Goal: Complete application form: Complete application form

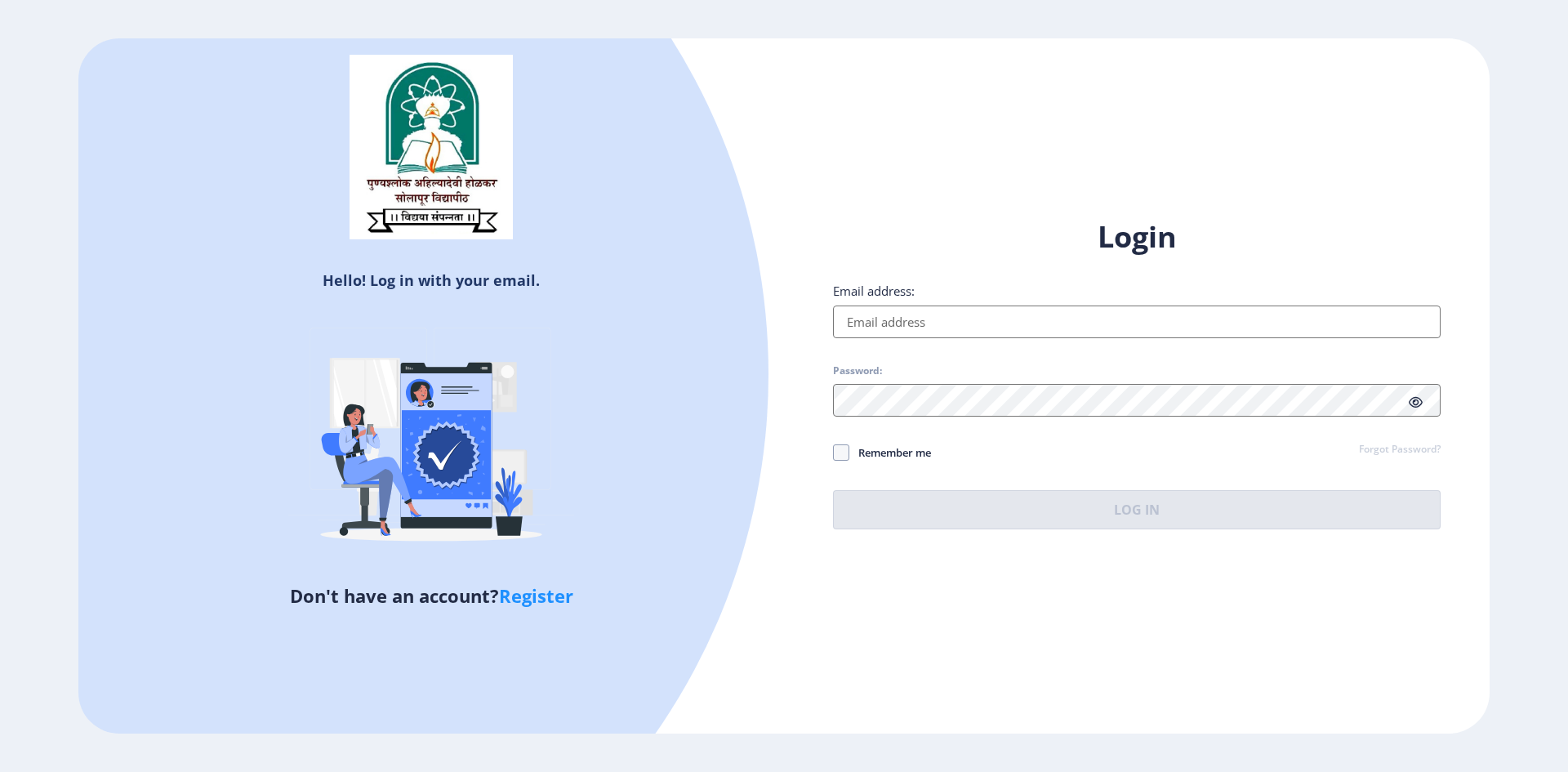
click at [958, 328] on input "Email address:" at bounding box center [1137, 322] width 608 height 33
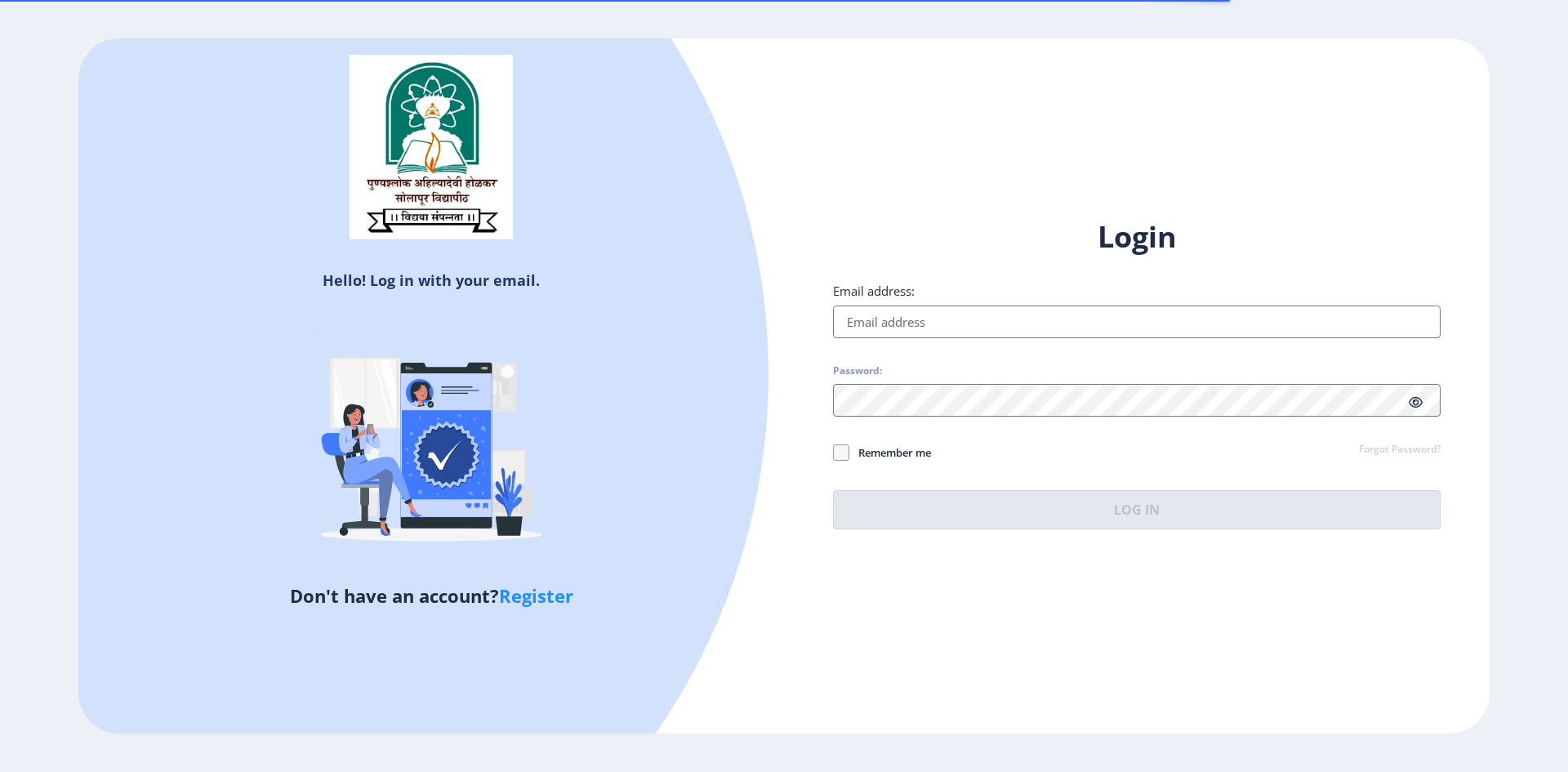
click at [897, 321] on input "Email address:" at bounding box center [1137, 322] width 608 height 33
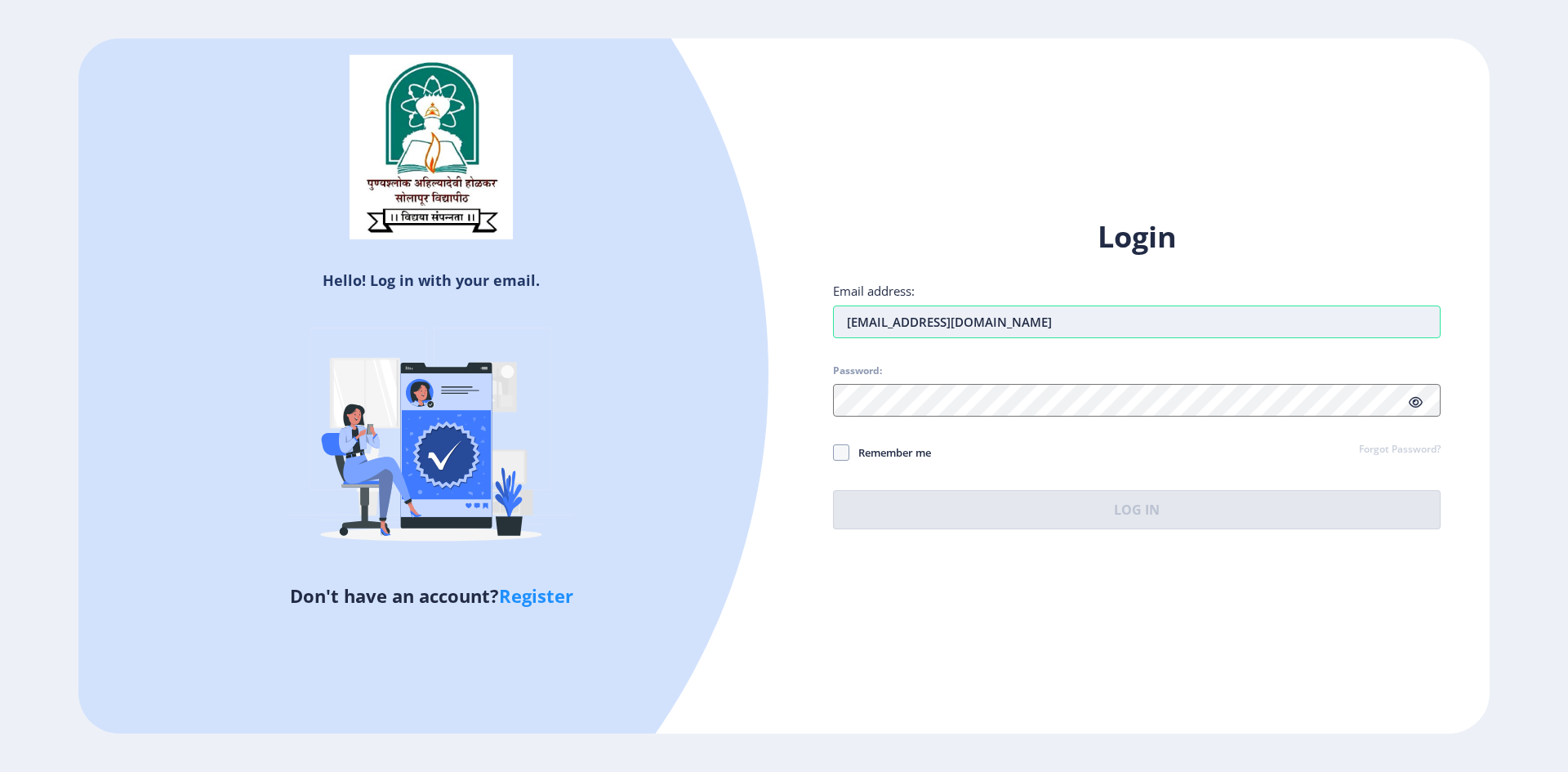
type input "[EMAIL_ADDRESS][DOMAIN_NAME]"
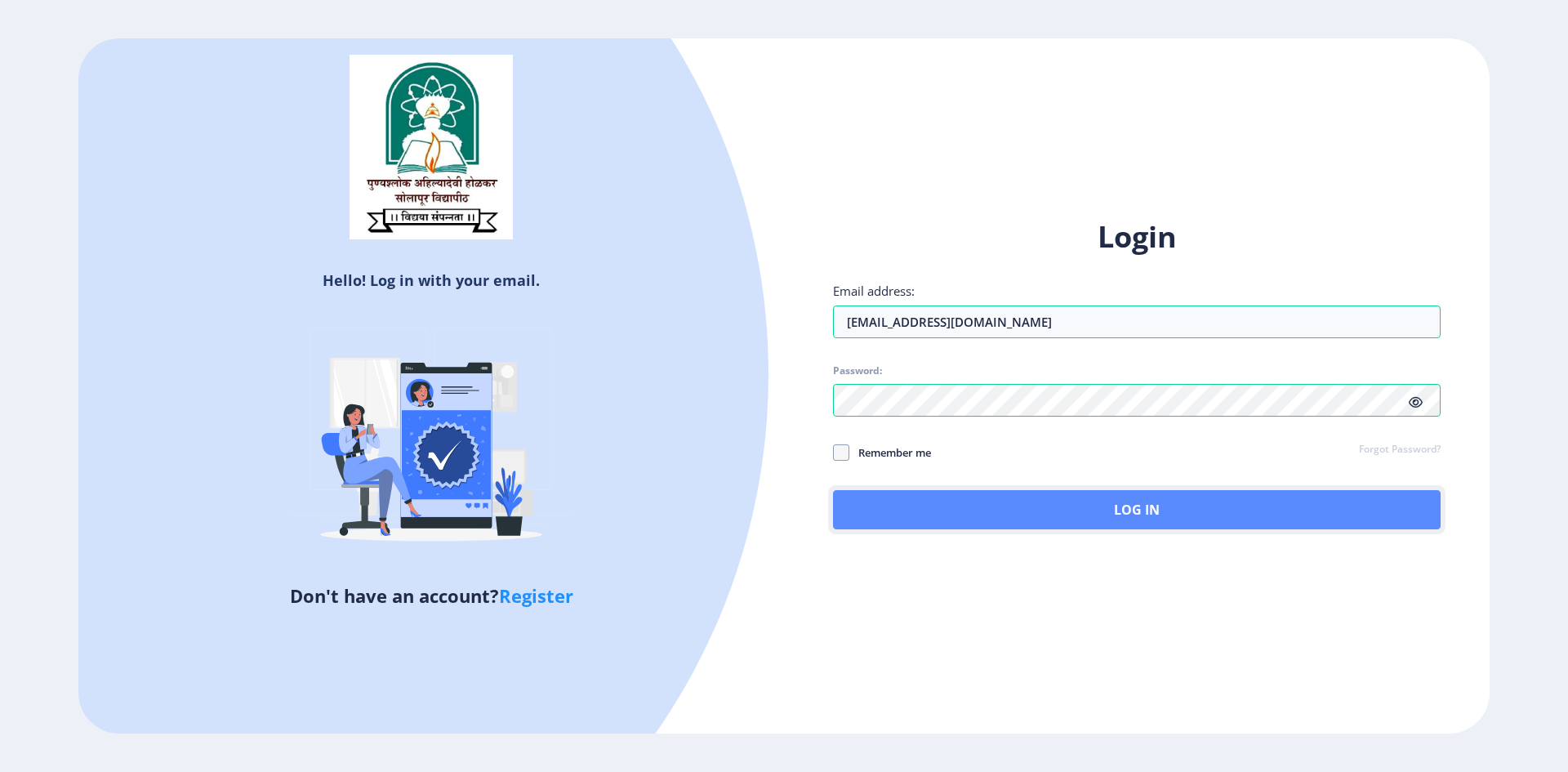
click at [1079, 502] on button "Log In" at bounding box center [1137, 509] width 608 height 39
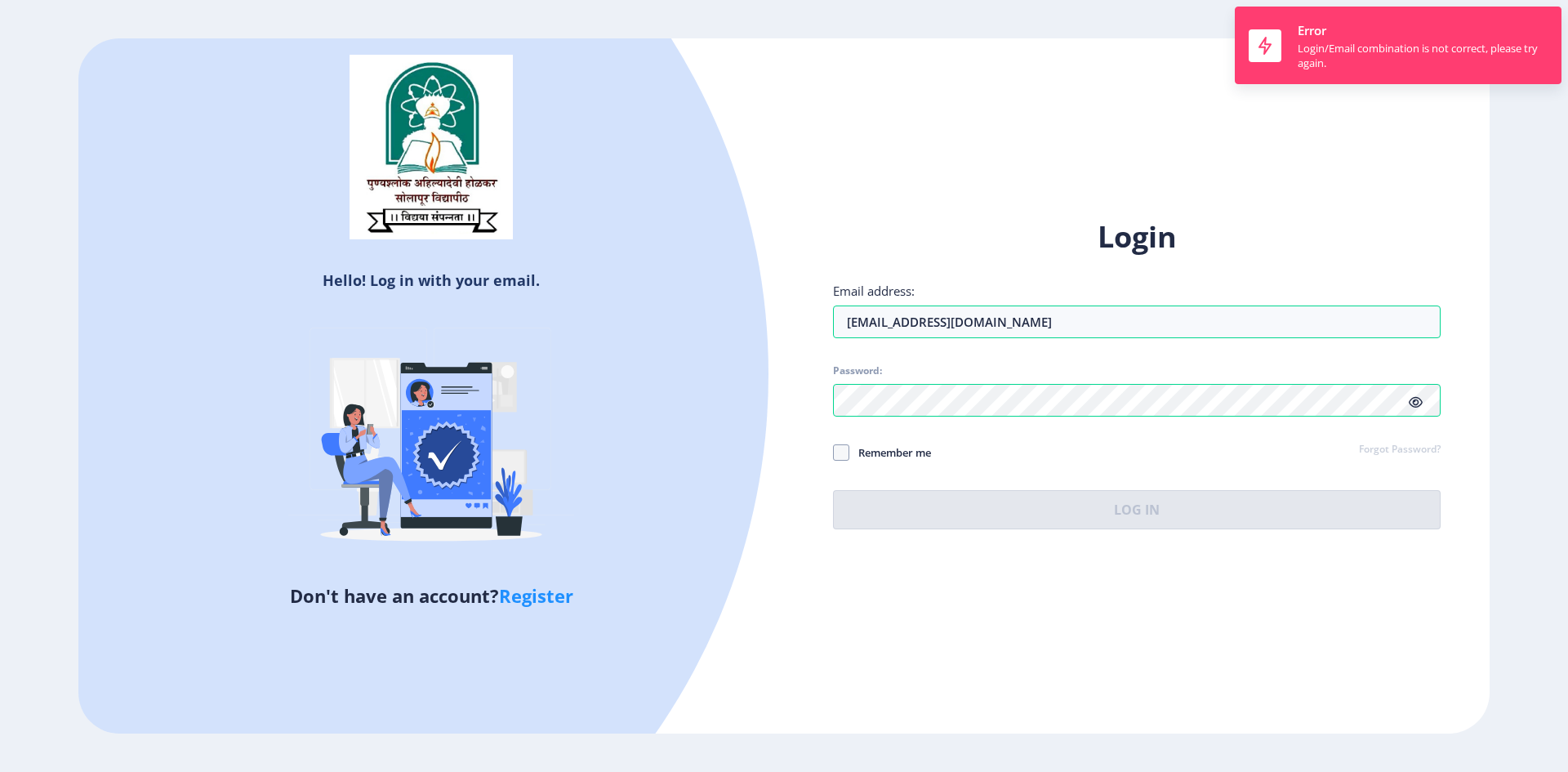
click at [1418, 397] on icon at bounding box center [1415, 401] width 14 height 12
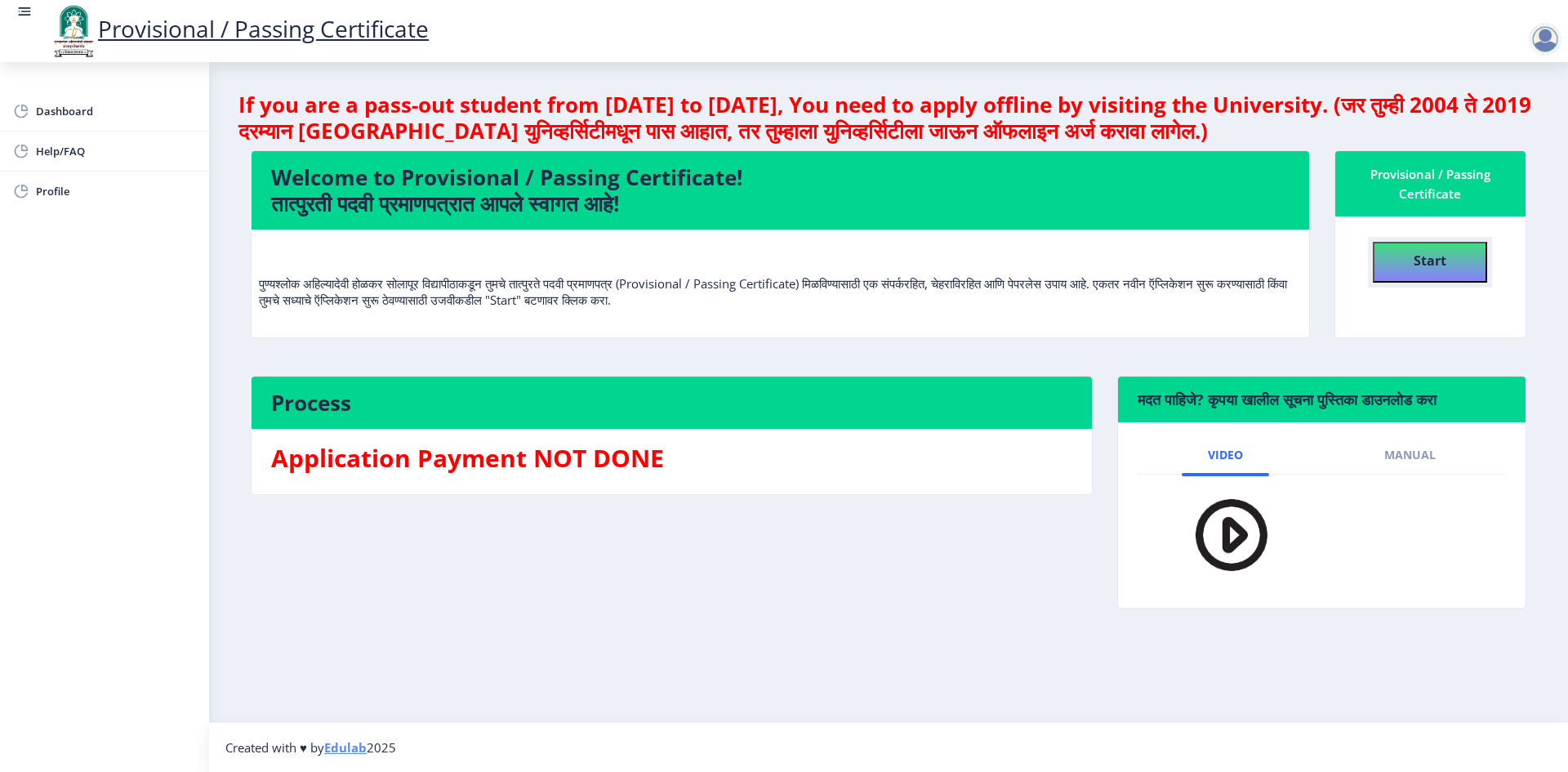
click at [1434, 254] on b "Start" at bounding box center [1430, 260] width 33 height 18
select select
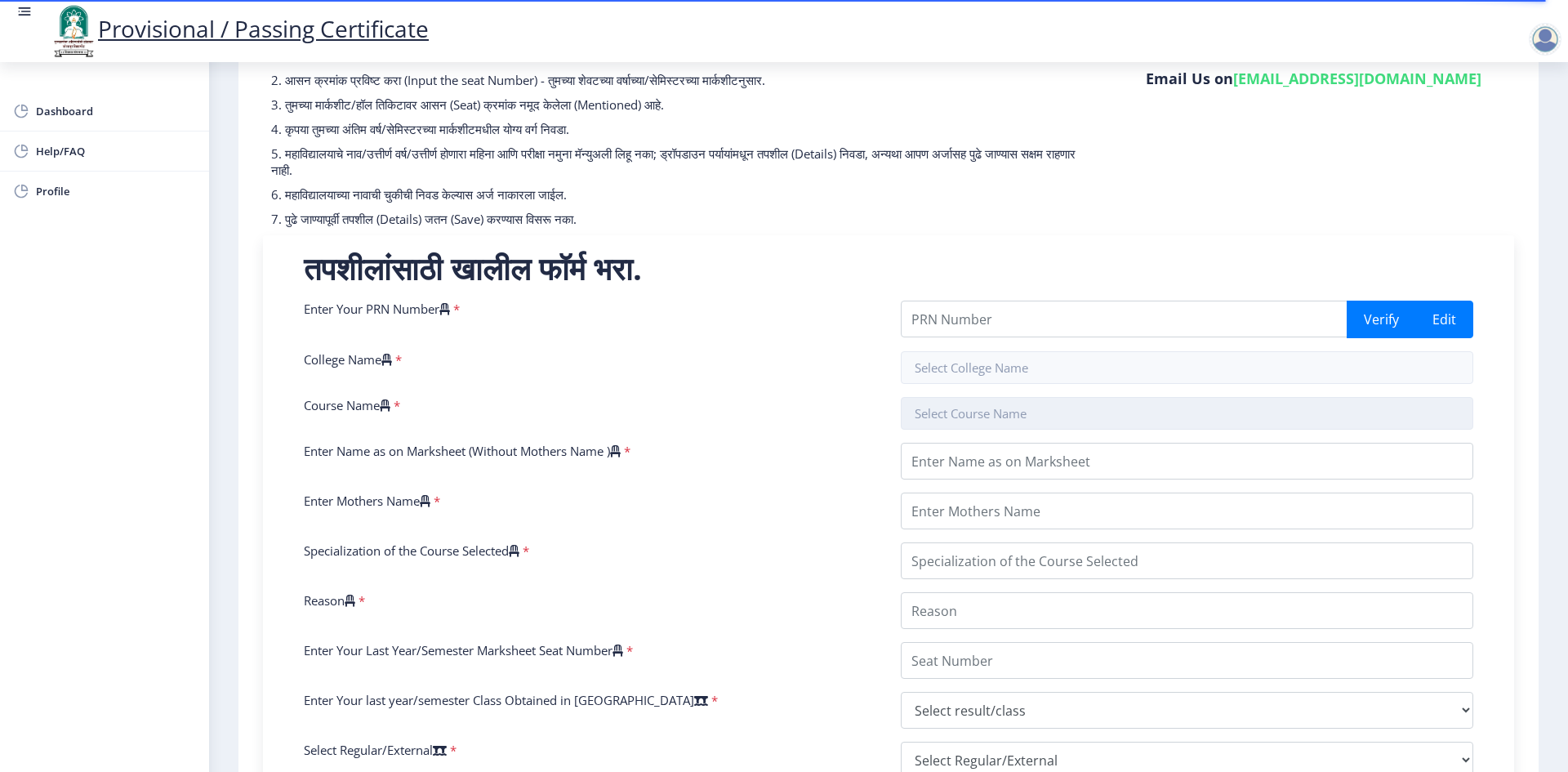
scroll to position [164, 0]
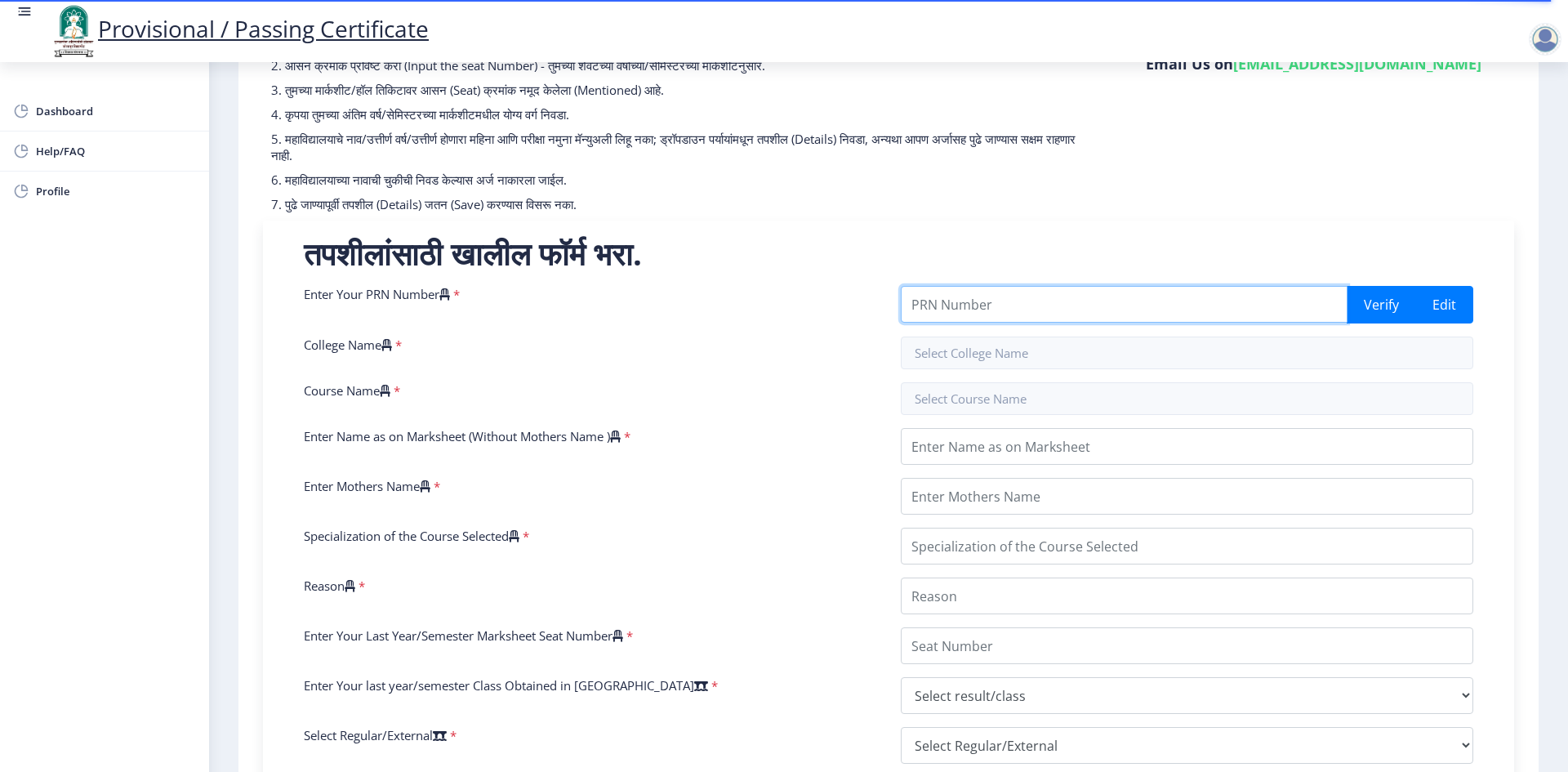
click at [945, 305] on input "Enter Your PRN Number" at bounding box center [1124, 304] width 447 height 37
type input "0800004053"
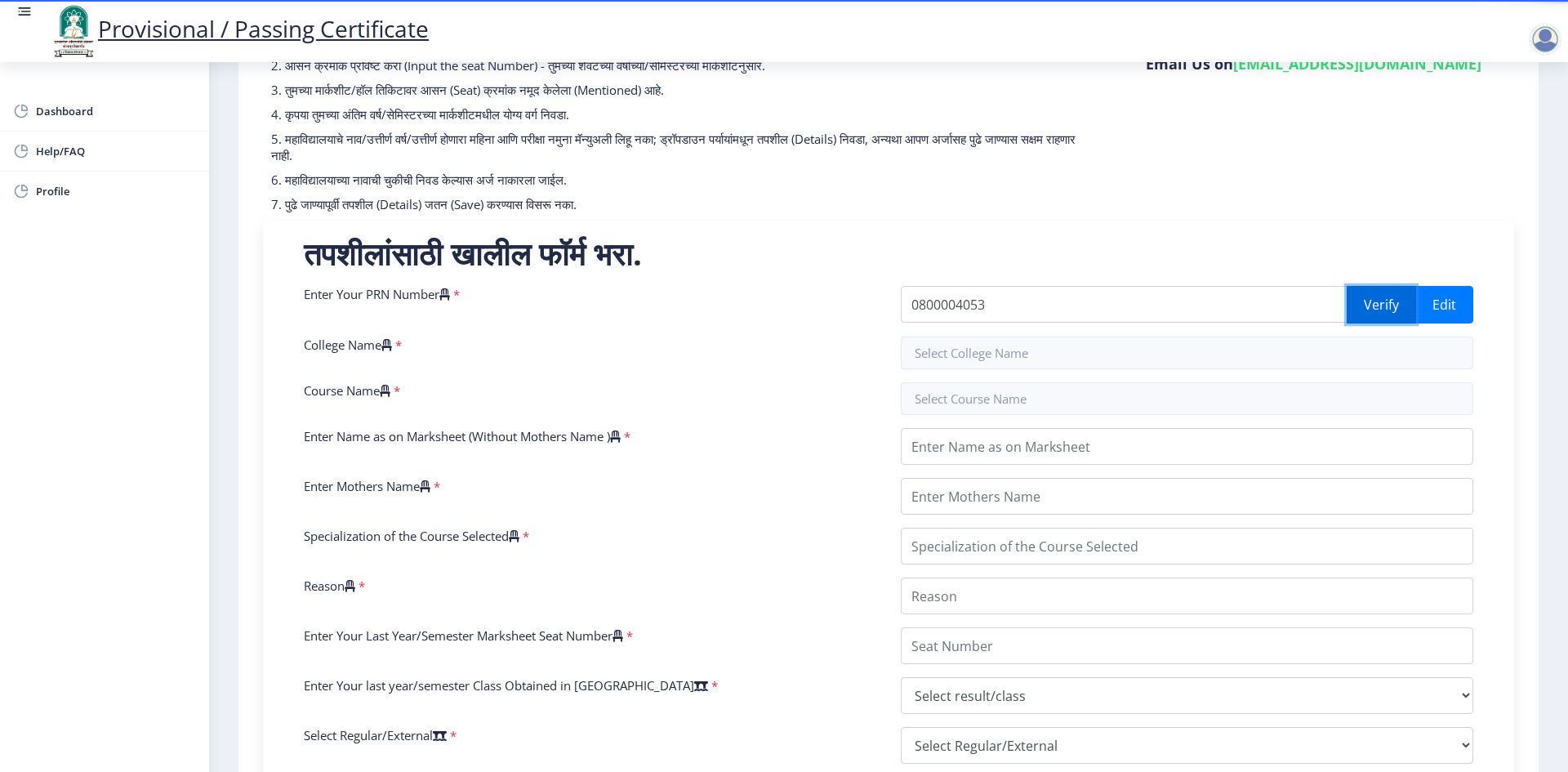
click at [1377, 303] on button "Verify" at bounding box center [1382, 304] width 69 height 37
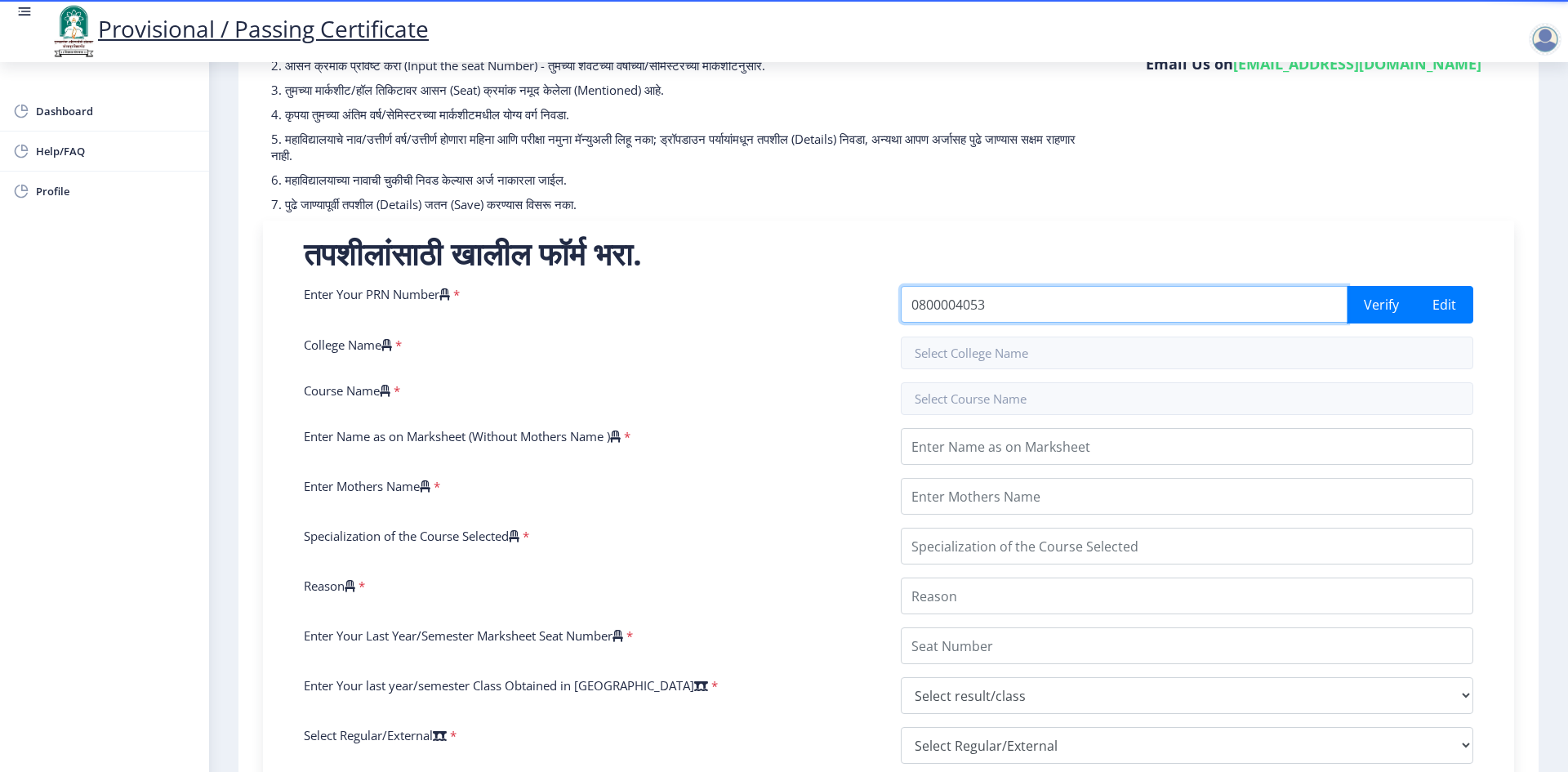
drag, startPoint x: 1012, startPoint y: 301, endPoint x: 780, endPoint y: 291, distance: 232.2
click at [780, 291] on div "Enter Your PRN Number * 0800004053 Verify Edit College Name * Course Name * Ent…" at bounding box center [888, 630] width 1194 height 690
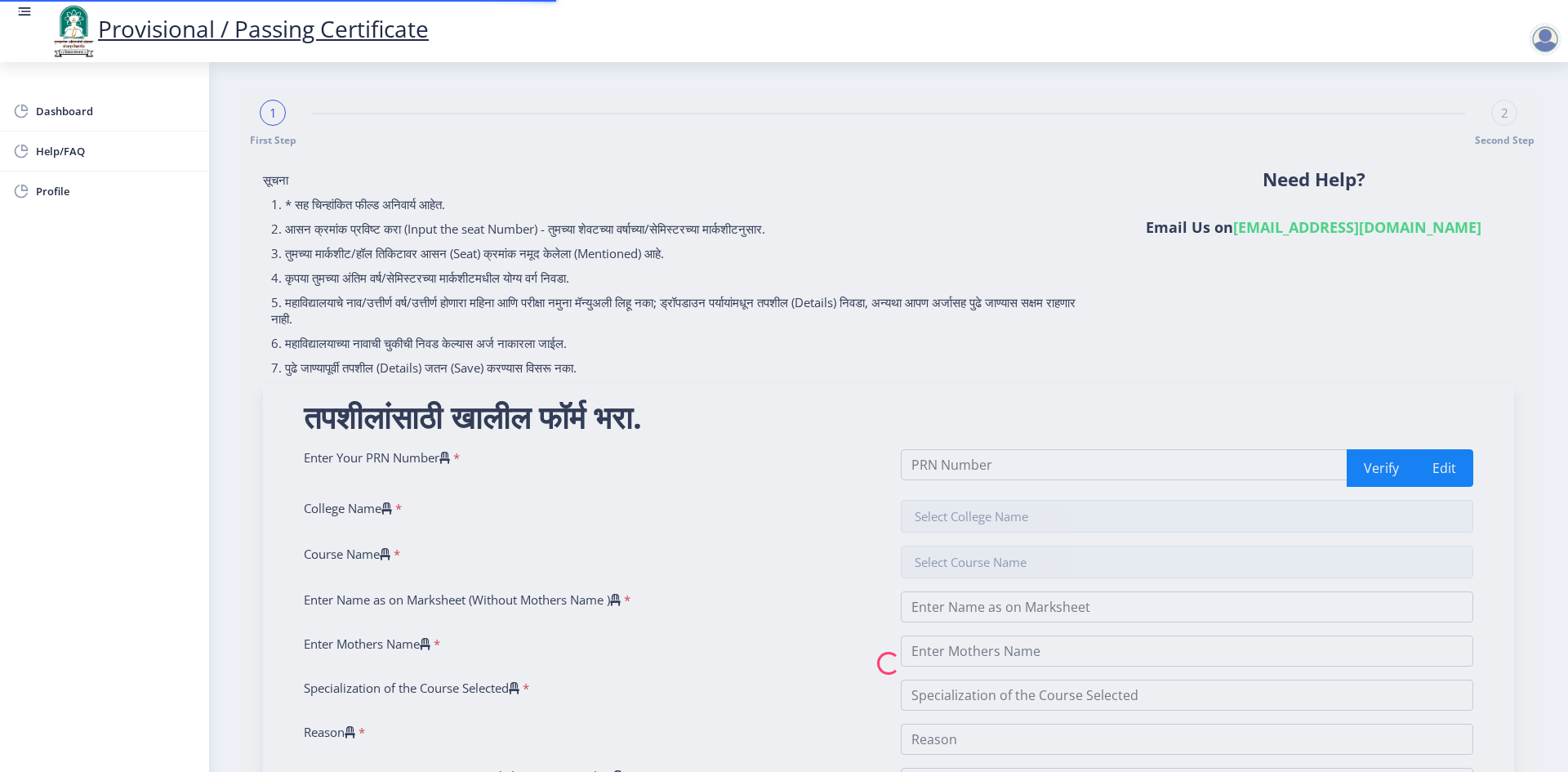
select select
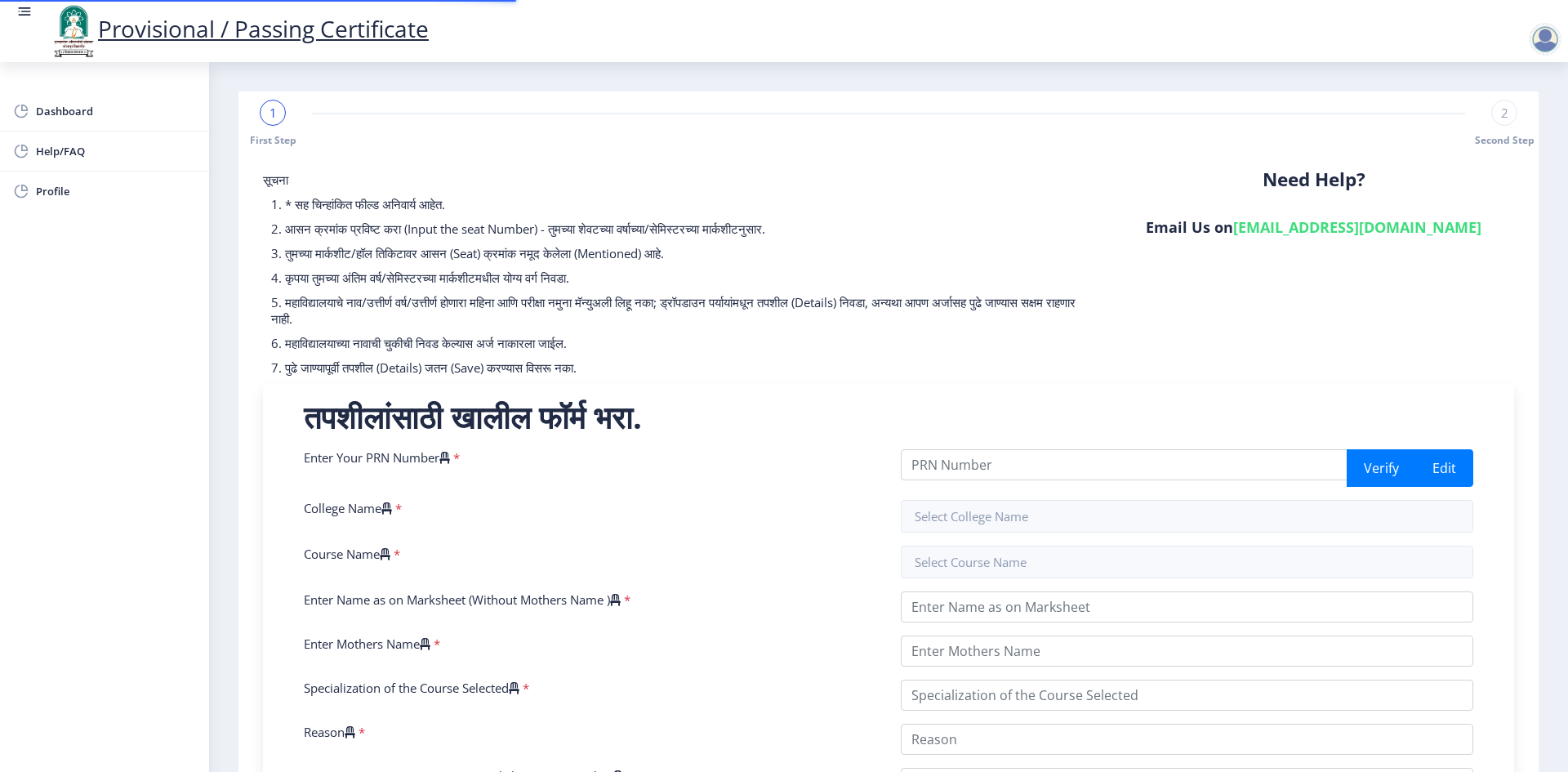
select select
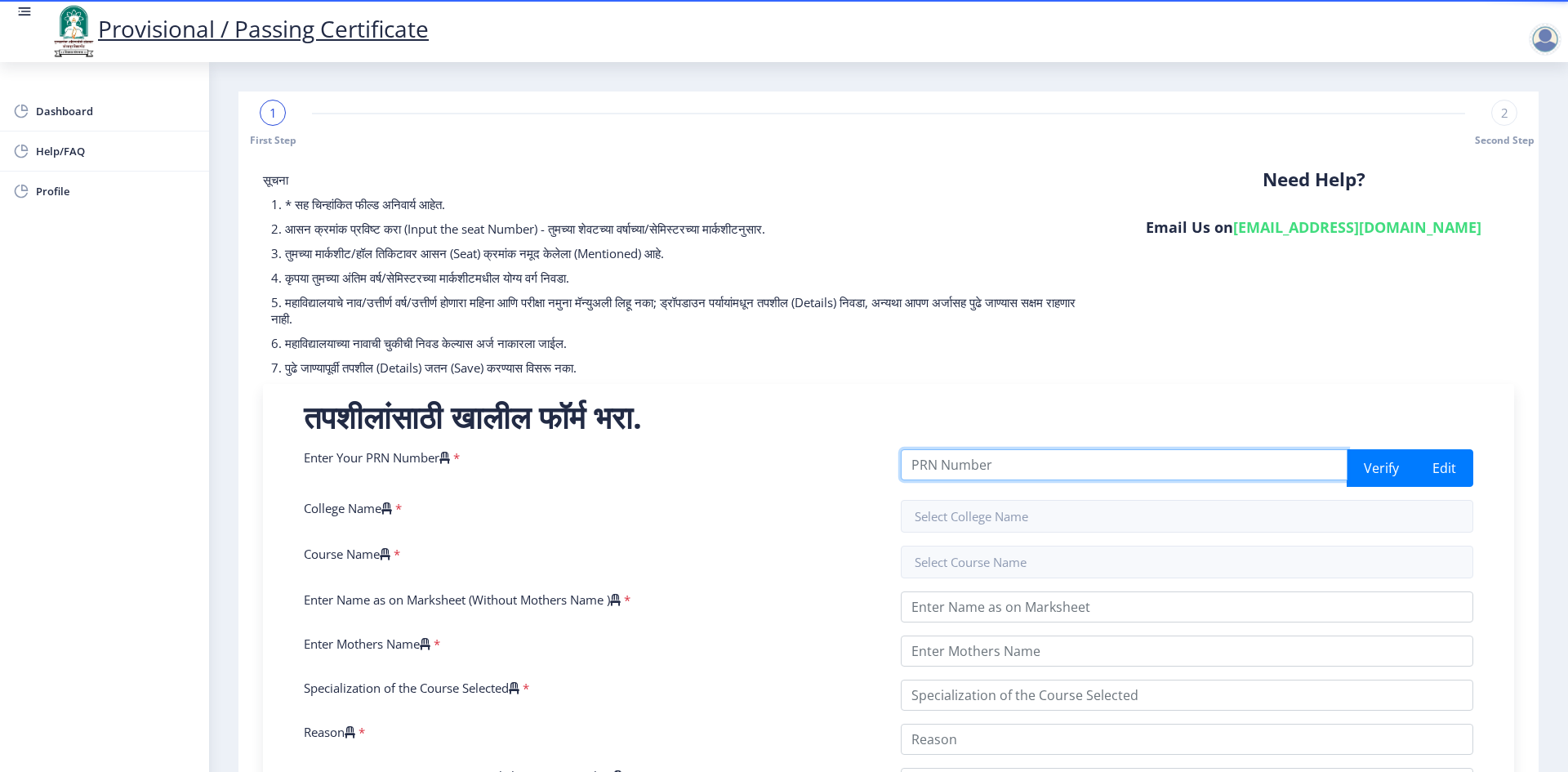
click at [937, 472] on input "Enter Your PRN Number" at bounding box center [1124, 465] width 447 height 31
paste input "0800004053"
type input "0800004053"
click at [1369, 472] on button "Verify" at bounding box center [1382, 468] width 69 height 37
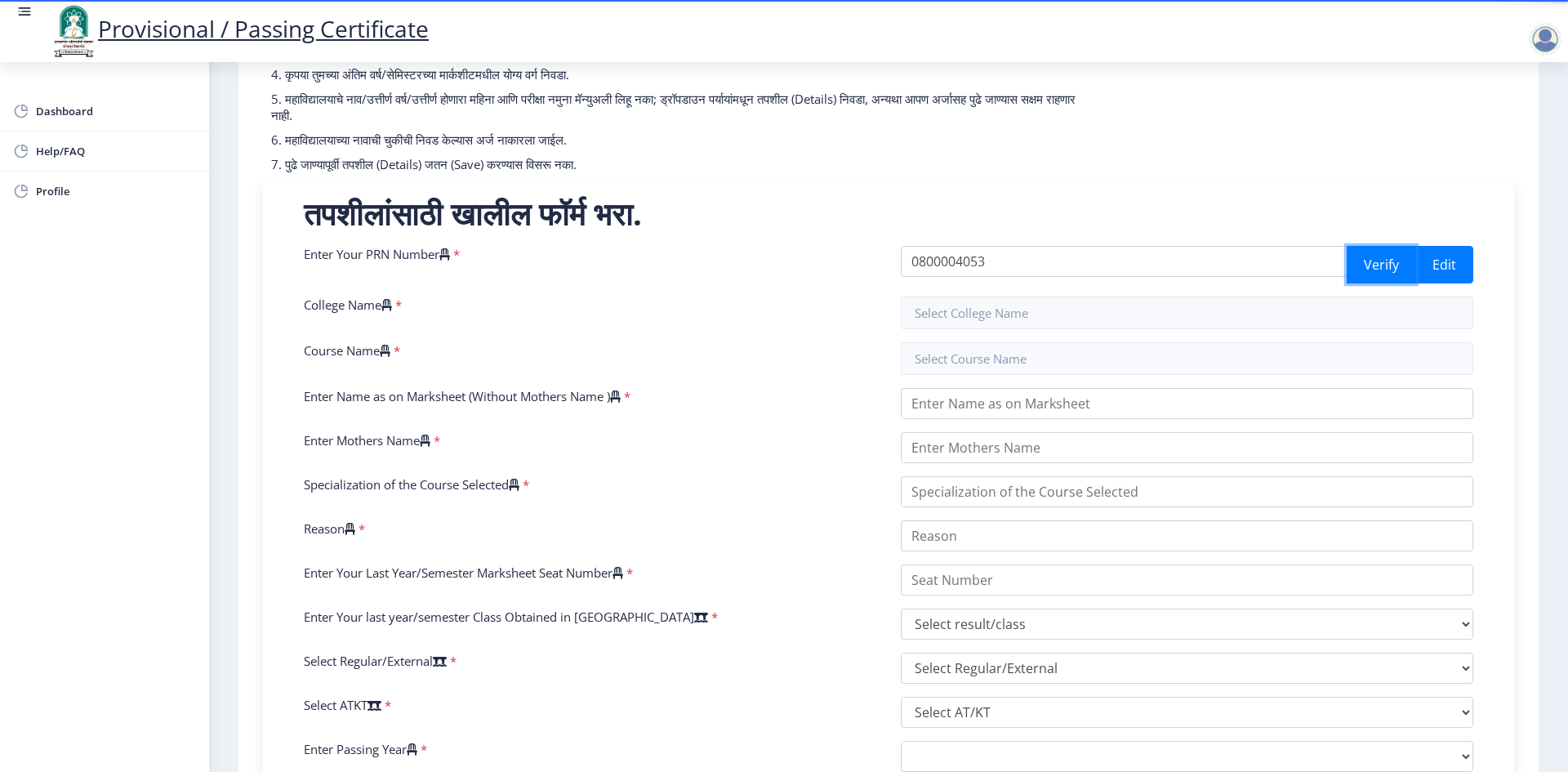
scroll to position [245, 0]
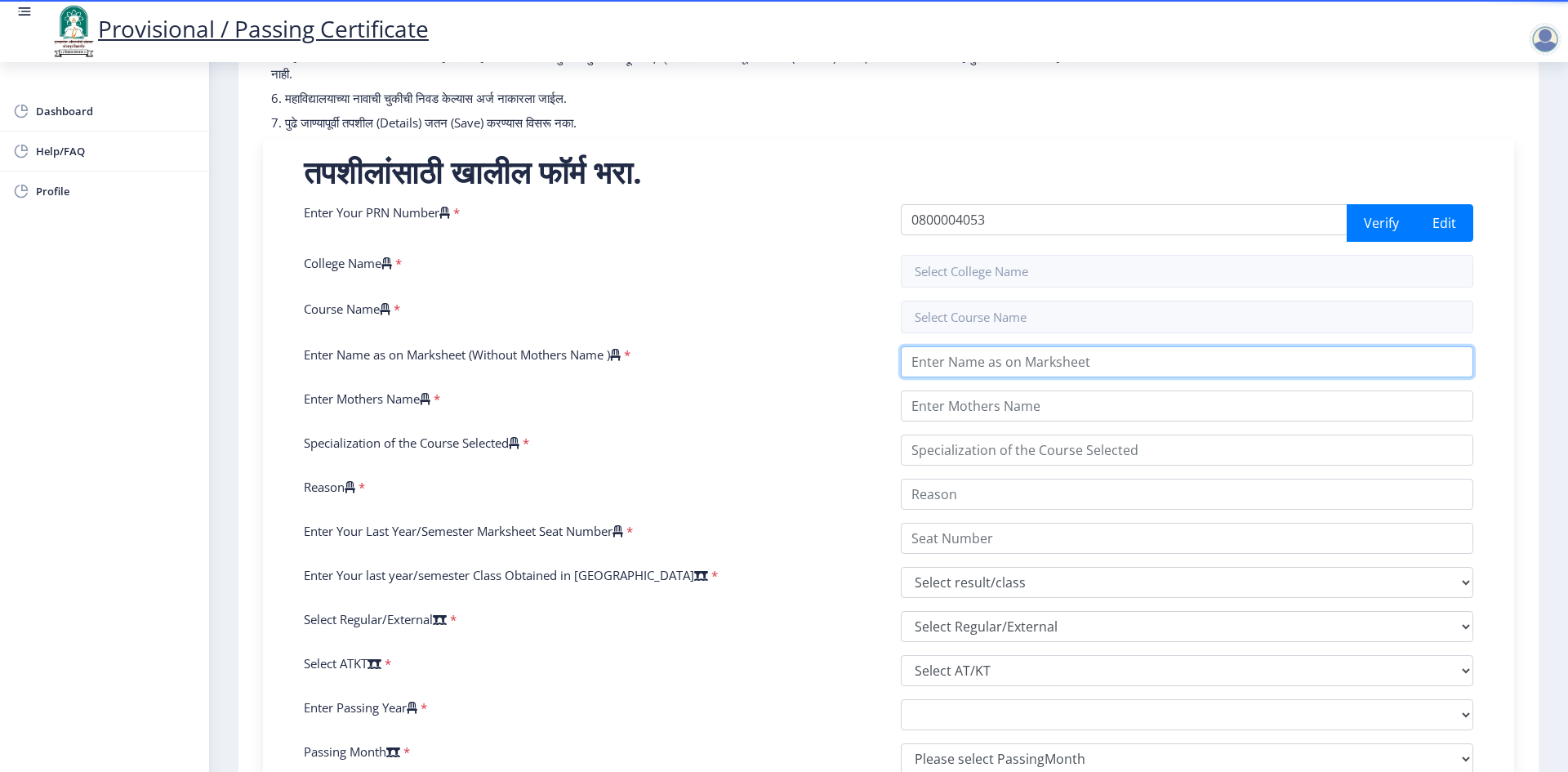
click at [948, 363] on input "Enter Name as on Marksheet (Without Mothers Name )" at bounding box center [1187, 362] width 573 height 31
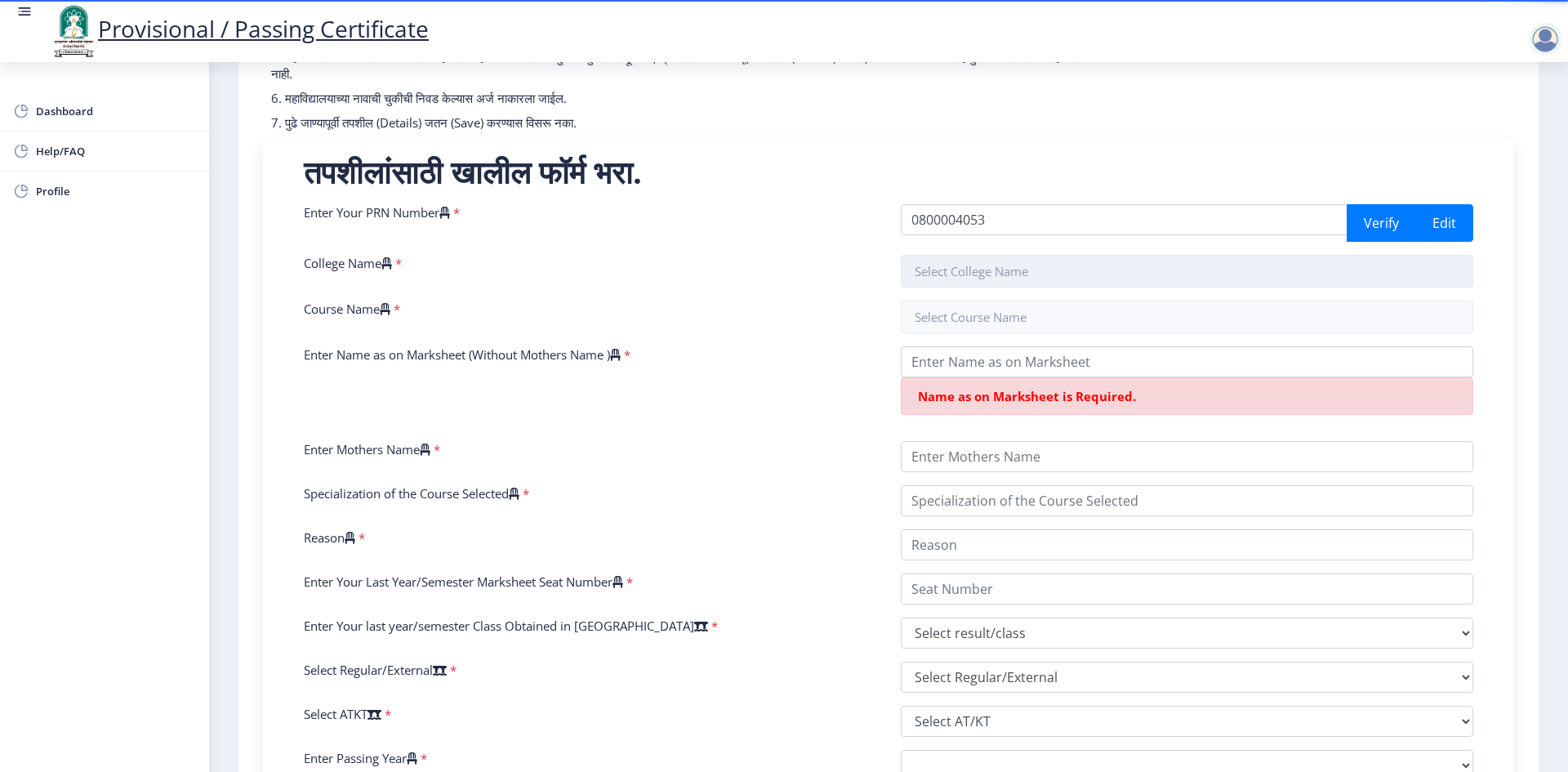
click at [954, 268] on input "text" at bounding box center [1187, 271] width 573 height 33
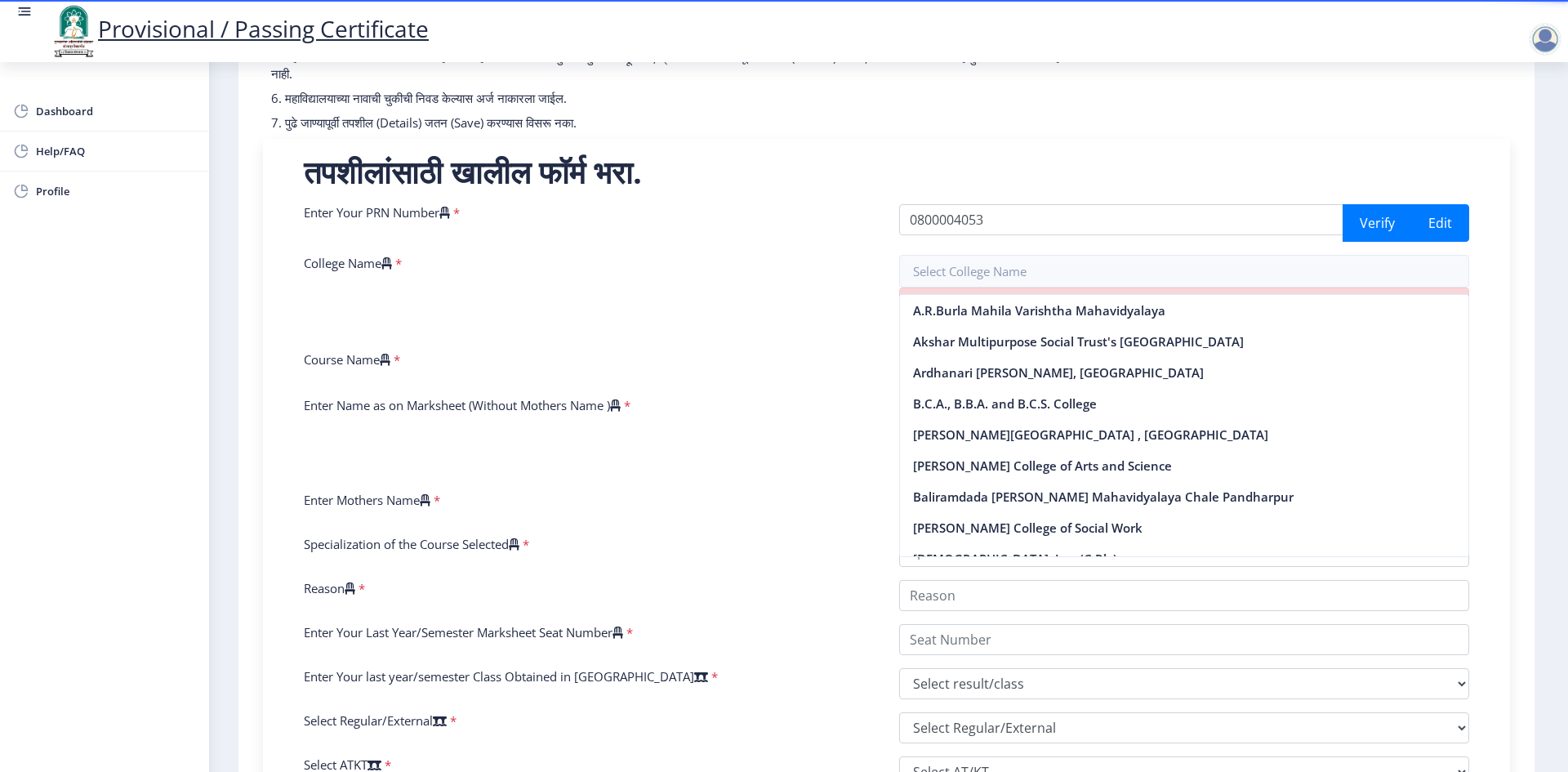
click at [1003, 156] on h2 "तपशीलांसाठी खालील फॉर्म भरा." at bounding box center [885, 172] width 1165 height 33
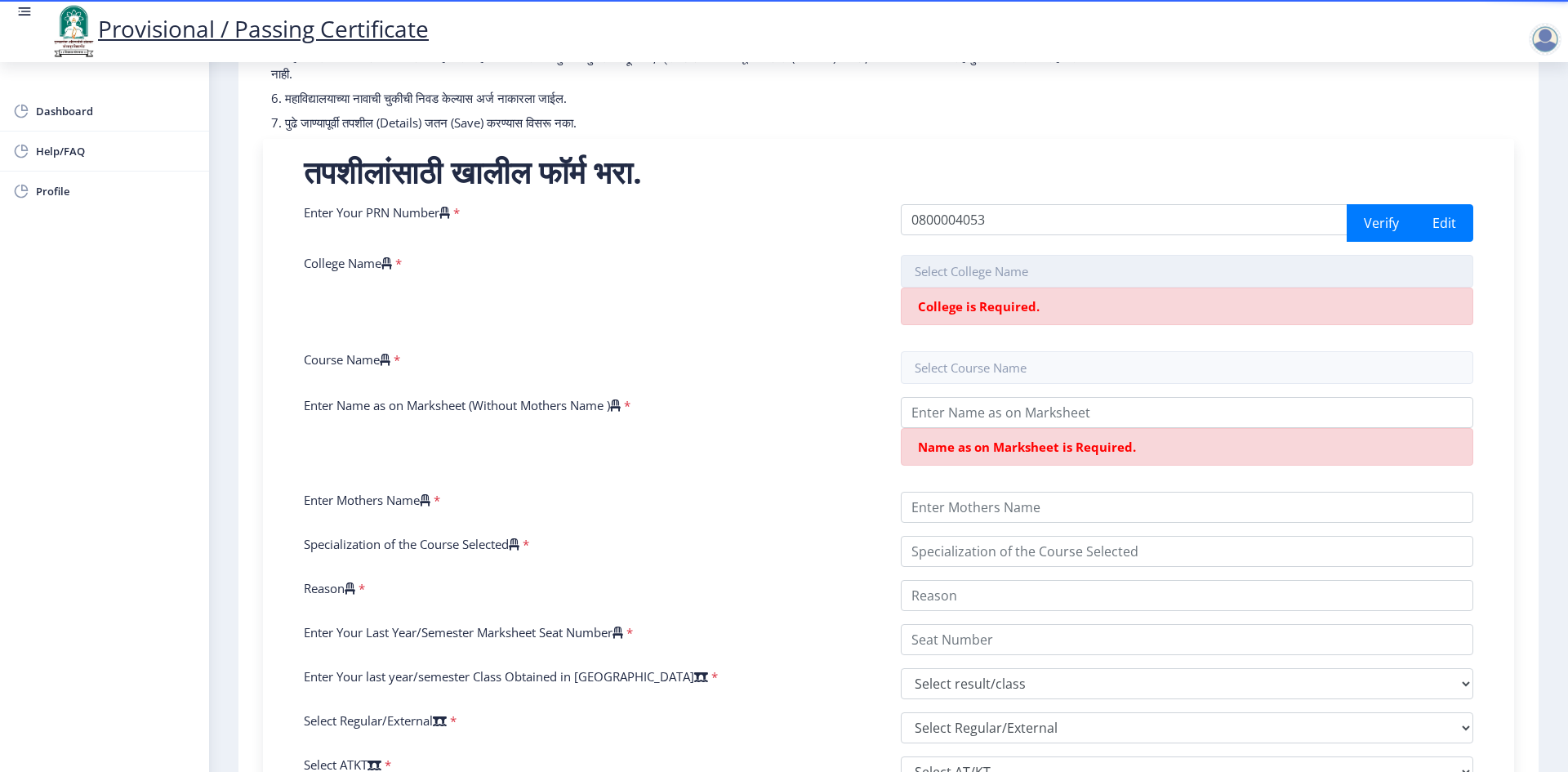
click at [984, 280] on input "text" at bounding box center [1187, 271] width 573 height 33
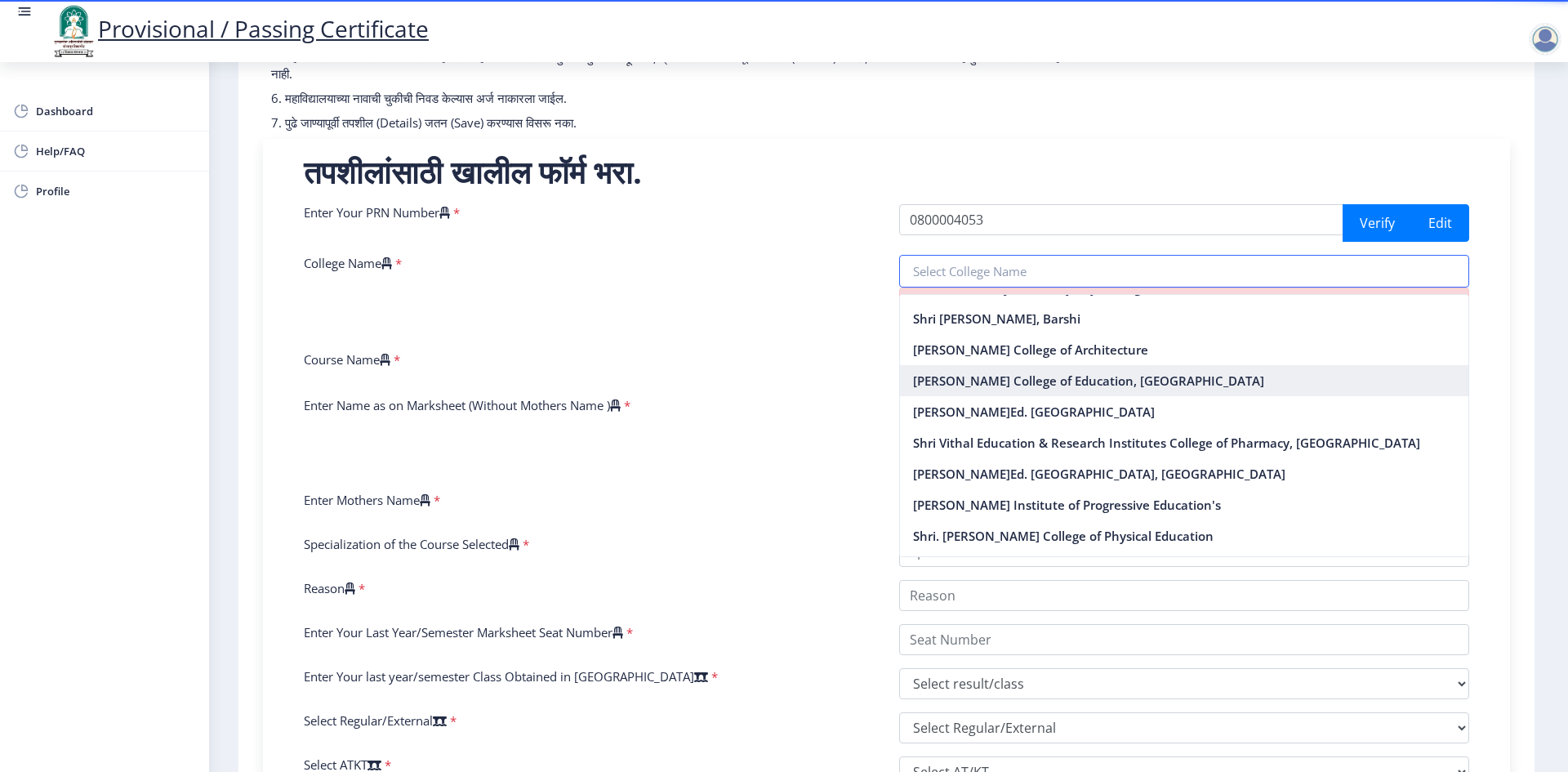
scroll to position [2532, 0]
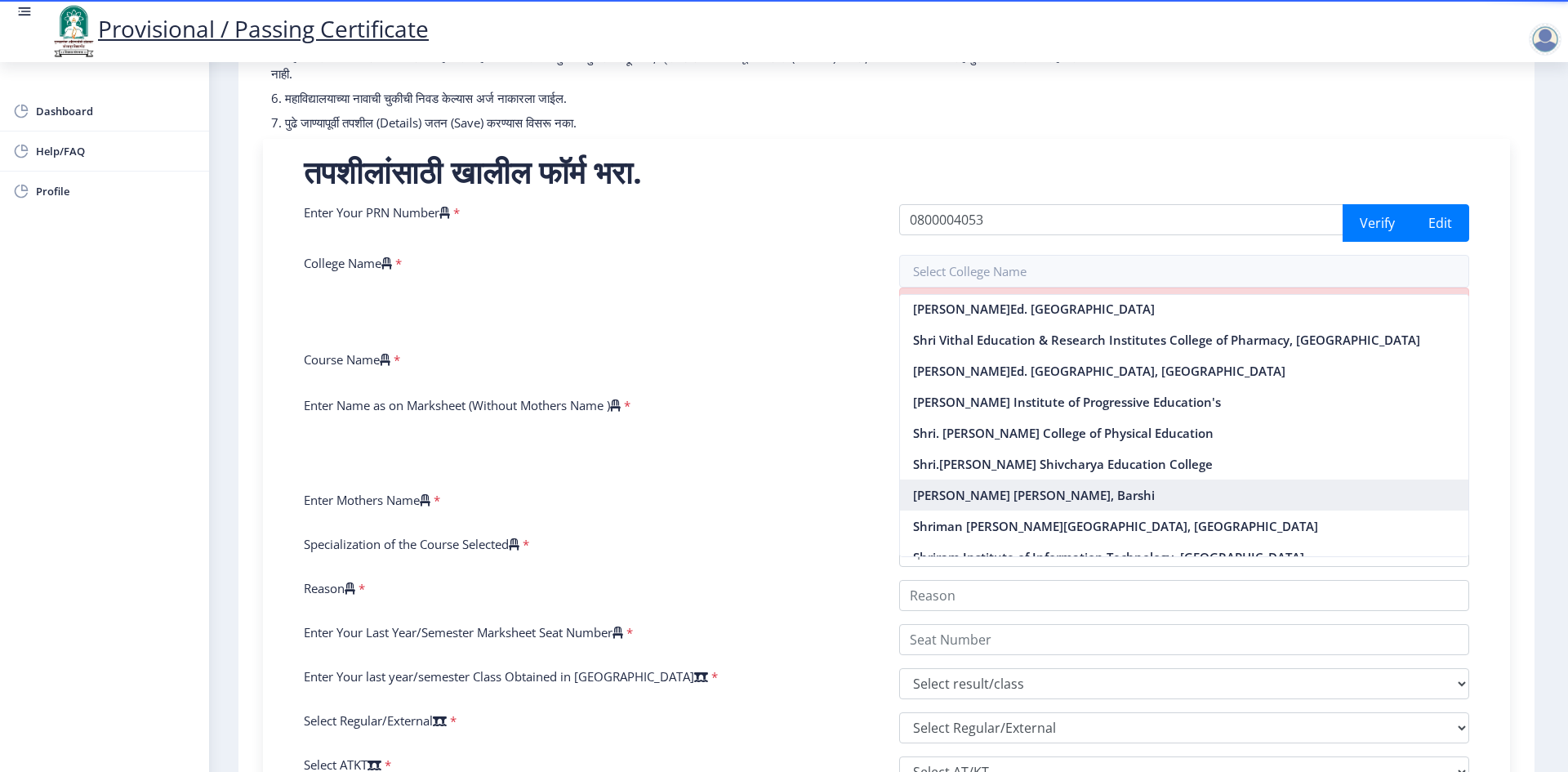
click at [949, 480] on nb-option "[PERSON_NAME] [PERSON_NAME], Barshi" at bounding box center [1184, 495] width 569 height 31
type input "[PERSON_NAME] [PERSON_NAME], Barshi"
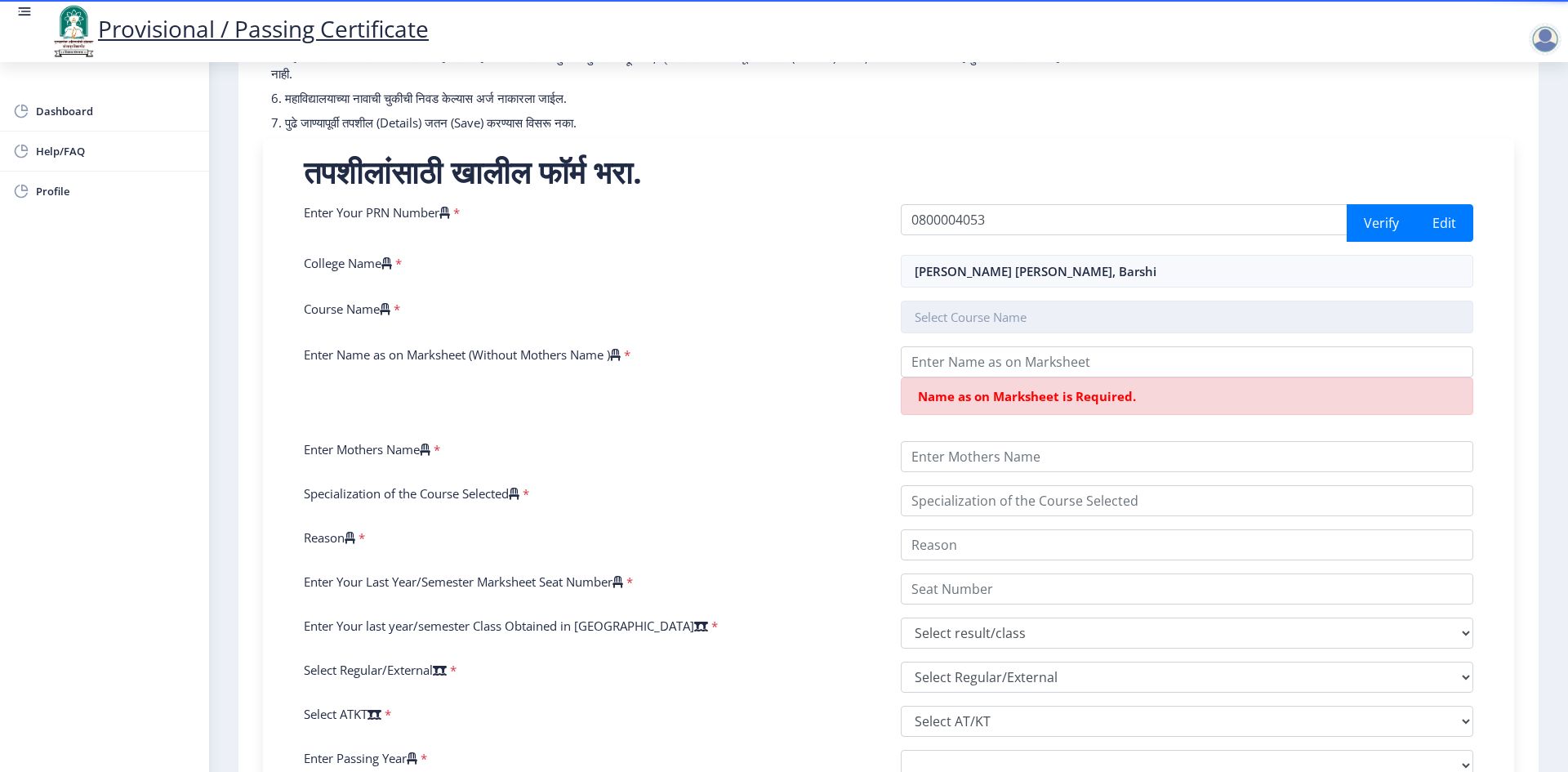
click at [946, 314] on input "text" at bounding box center [1187, 317] width 573 height 33
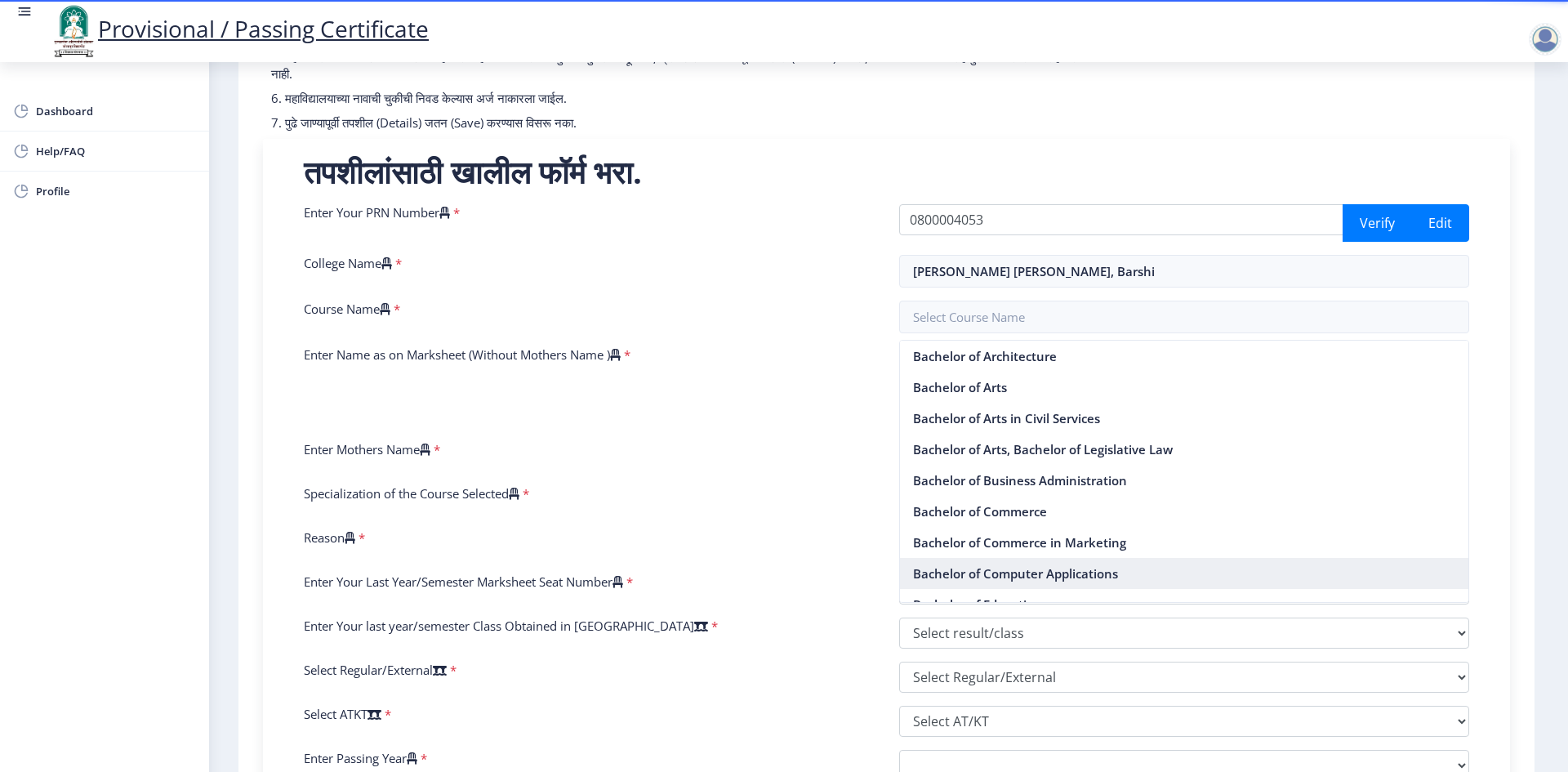
click at [959, 569] on nb-option "Bachelor of Computer Applications" at bounding box center [1184, 573] width 569 height 31
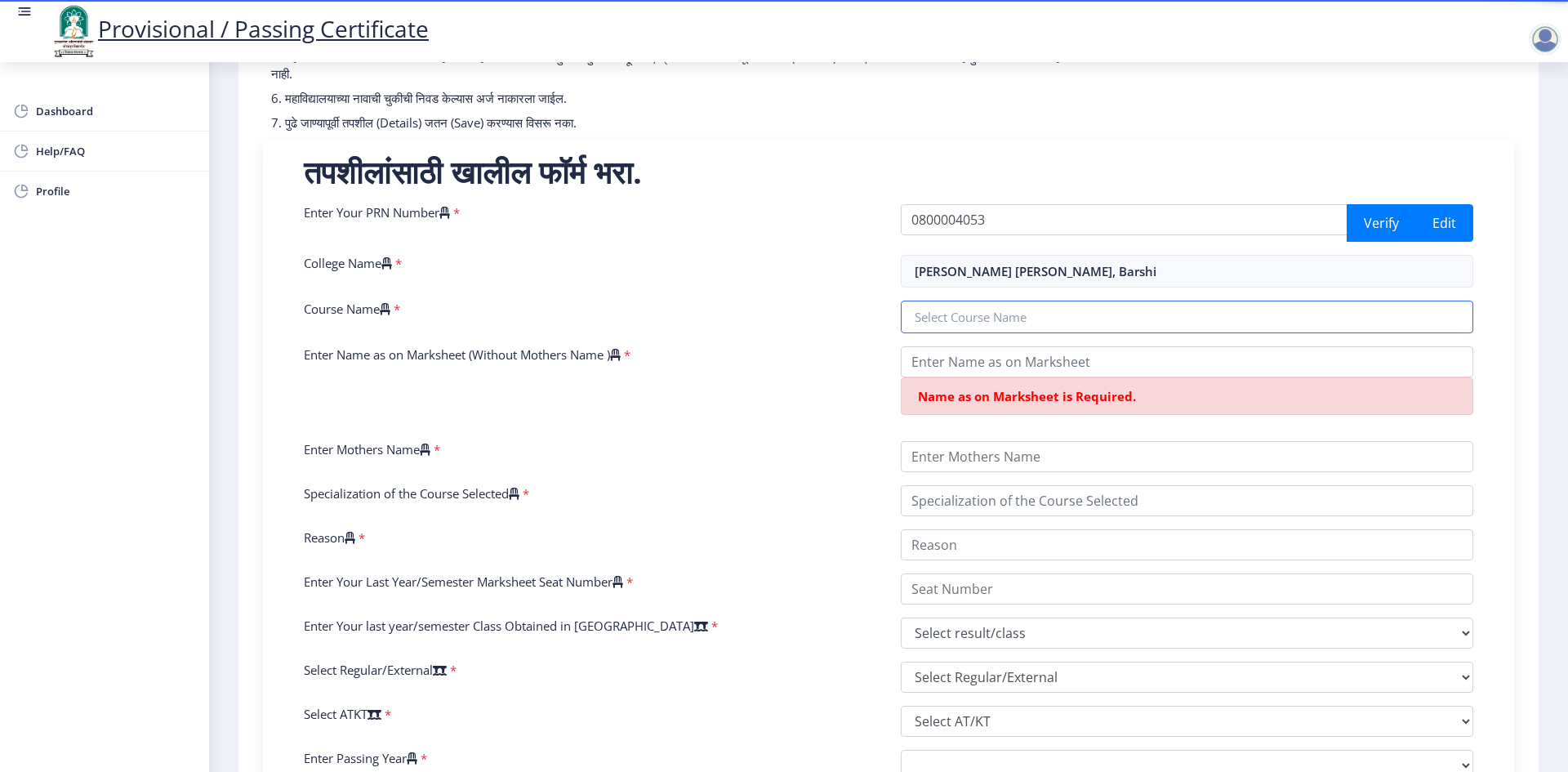
type input "Bachelor of Computer Applications"
click at [971, 365] on input "Enter Name as on Marksheet (Without Mothers Name )" at bounding box center [1187, 362] width 573 height 31
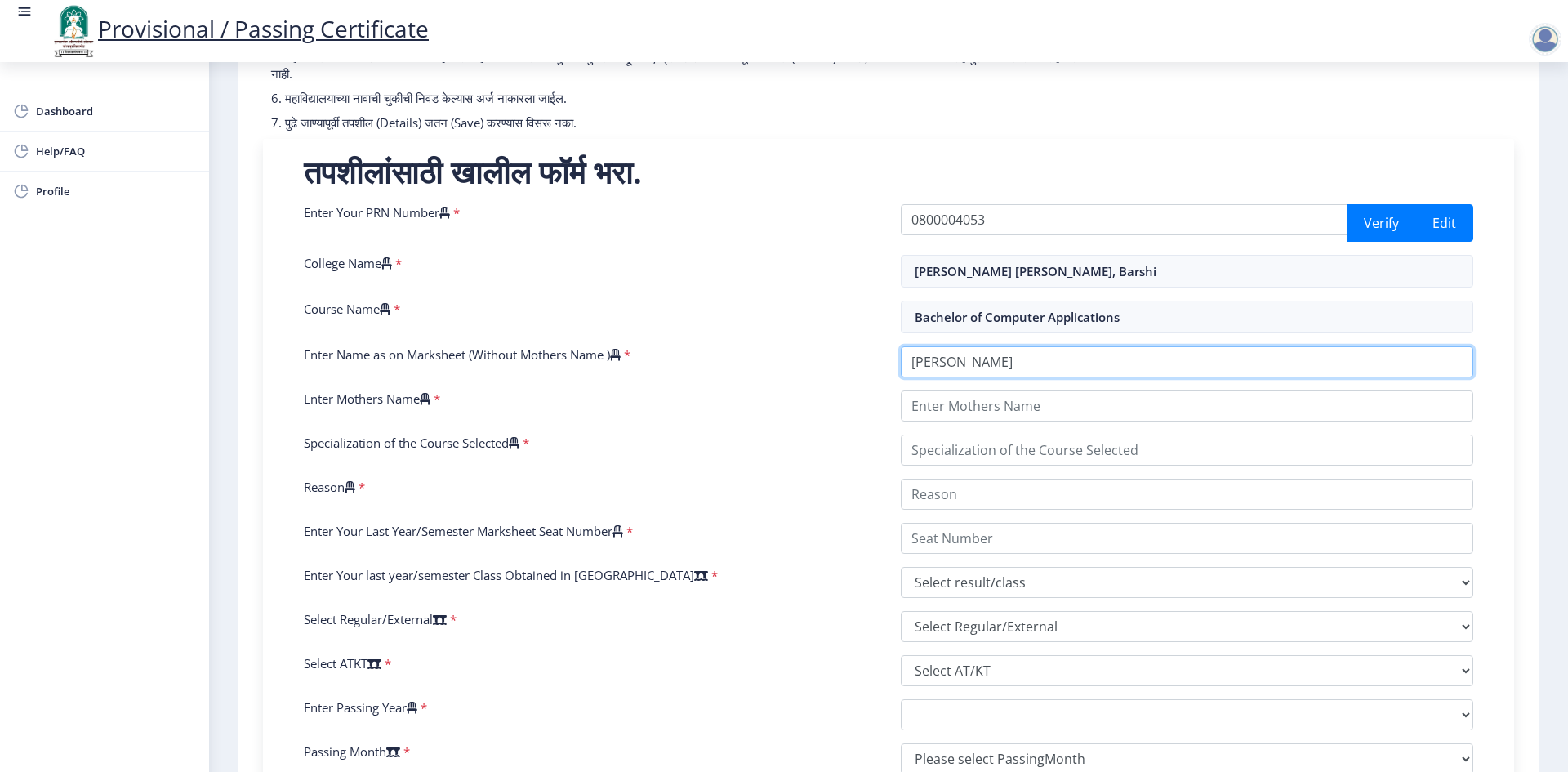
type input "[PERSON_NAME]"
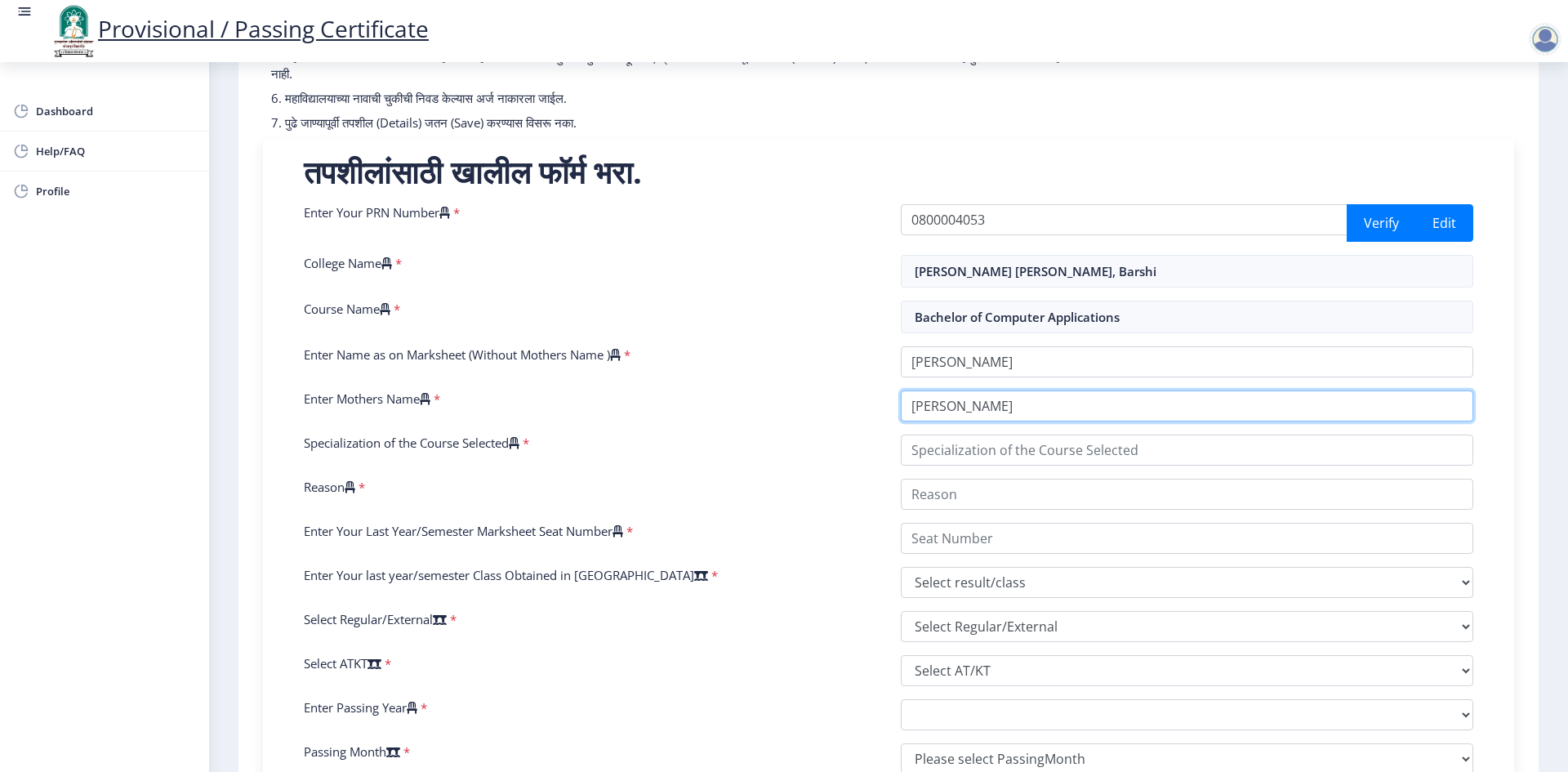
type input "[PERSON_NAME]"
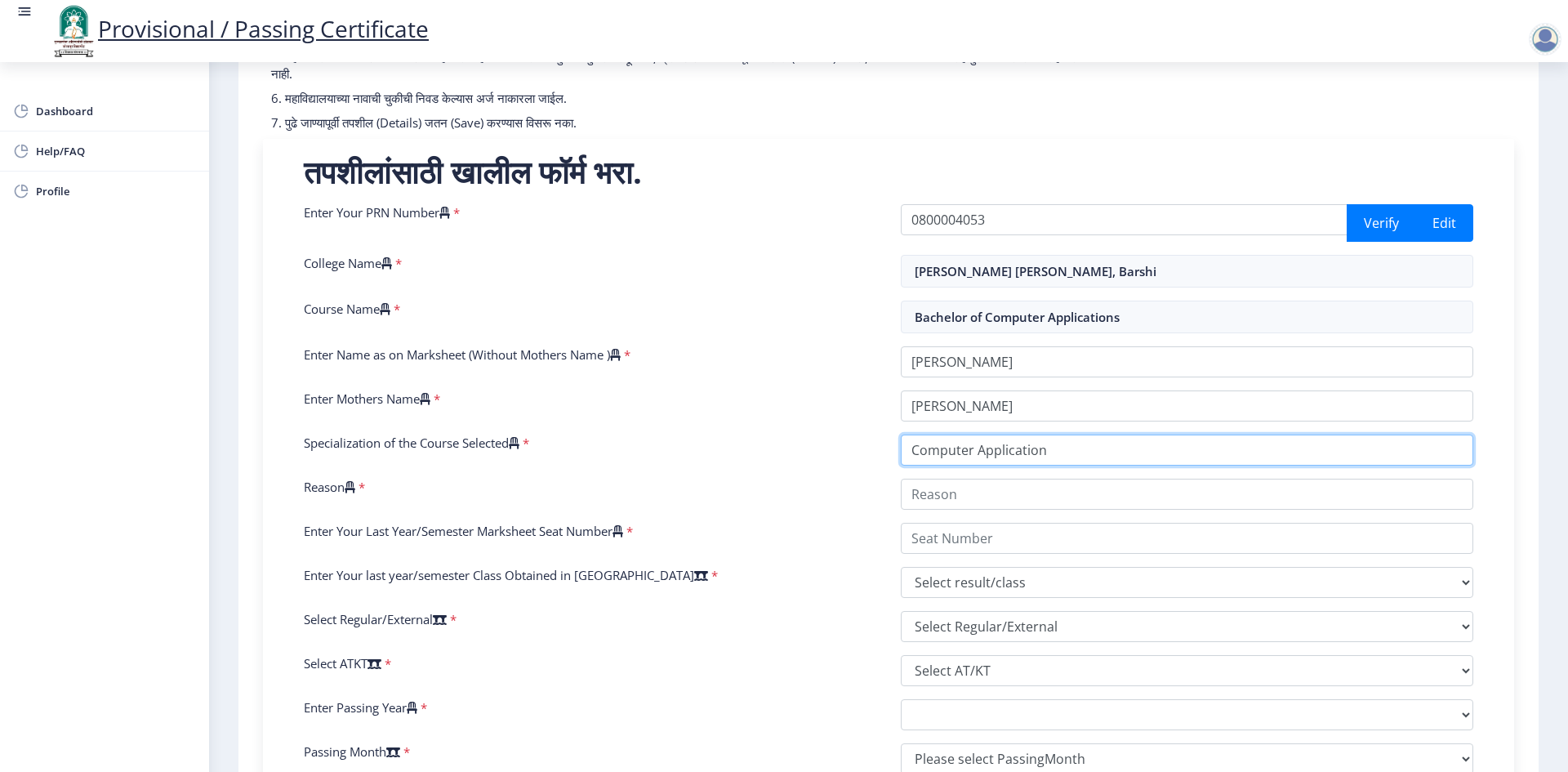
type input "Computer Application"
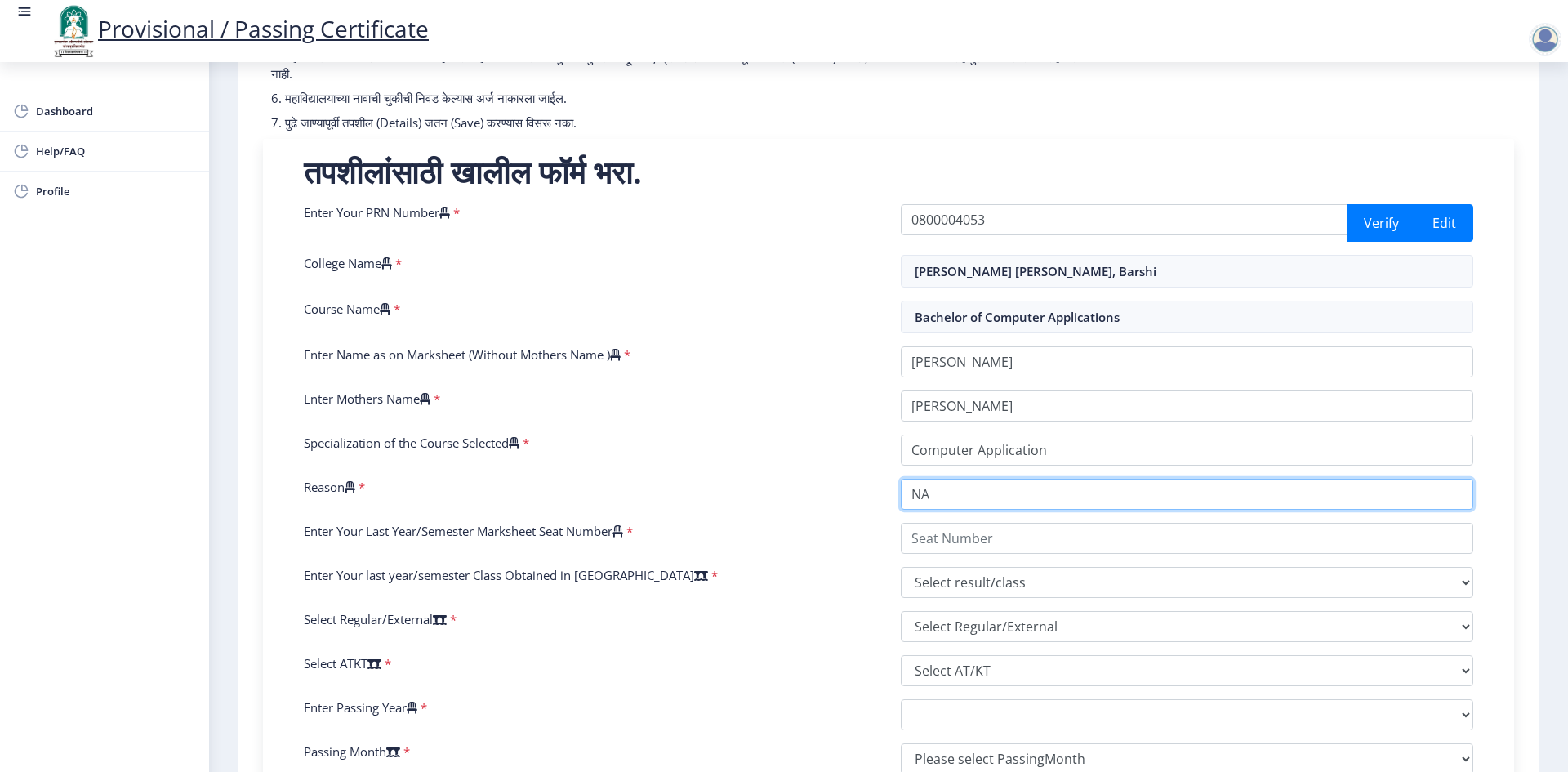
type input "NA"
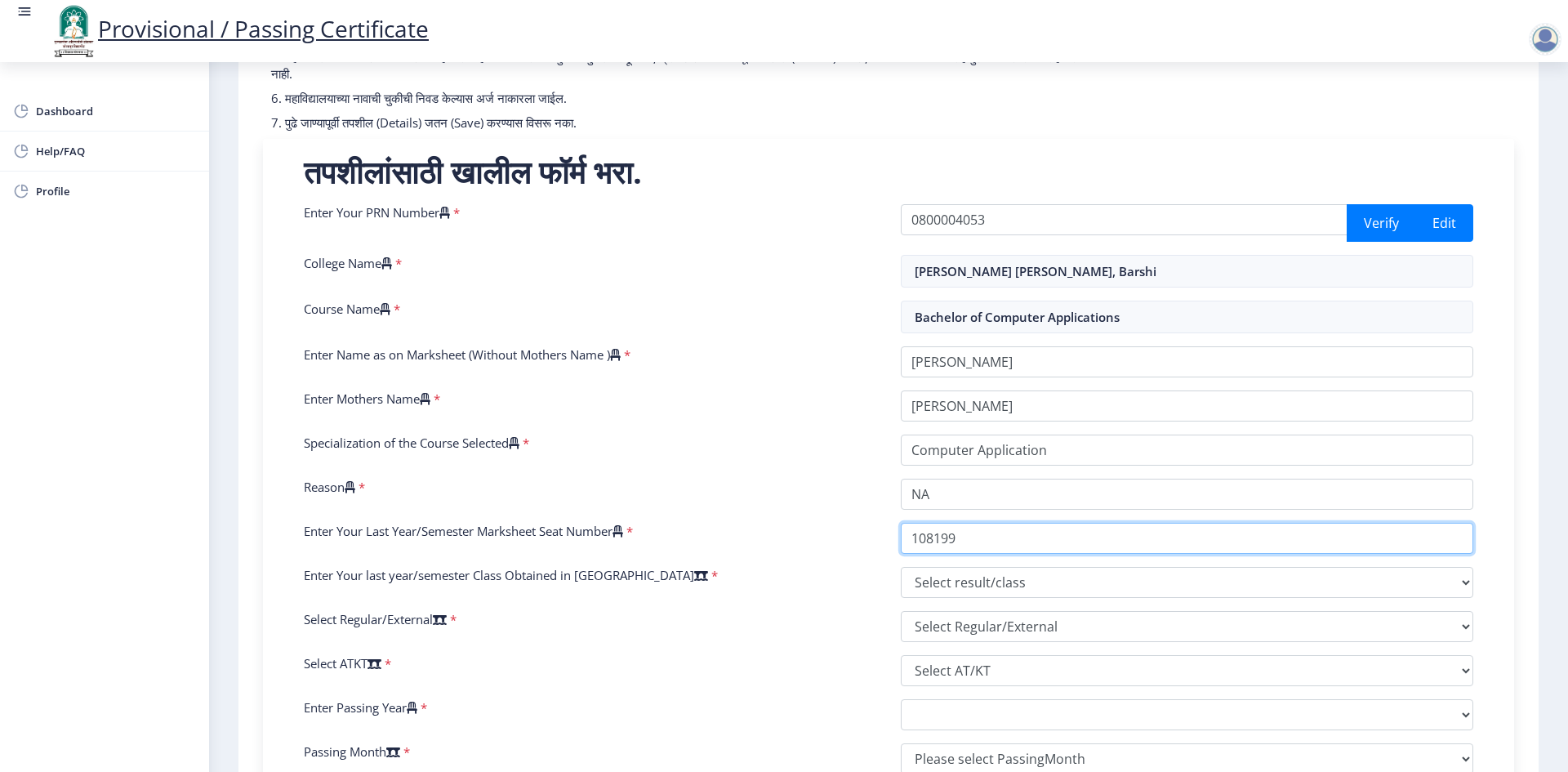
type input "108199"
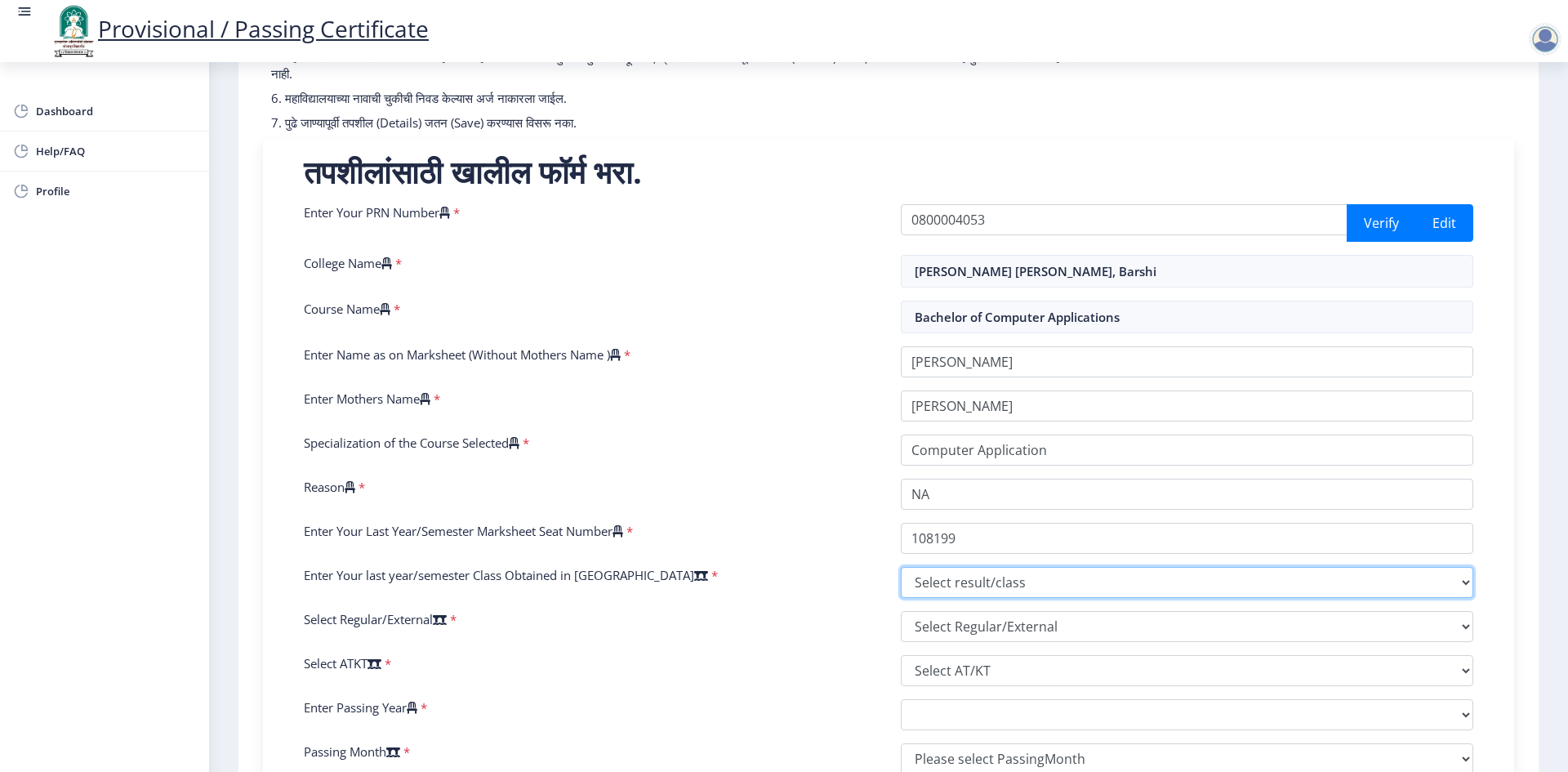
click at [1460, 586] on select "Select result/class DISTINCTION FIRST CLASS HIGHER SECOND CLASS SECOND CLASS PA…" at bounding box center [1187, 582] width 573 height 31
select select "SECOND CLASS"
click at [901, 566] on select "Select result/class DISTINCTION FIRST CLASS HIGHER SECOND CLASS SECOND CLASS PA…" at bounding box center [1187, 582] width 573 height 31
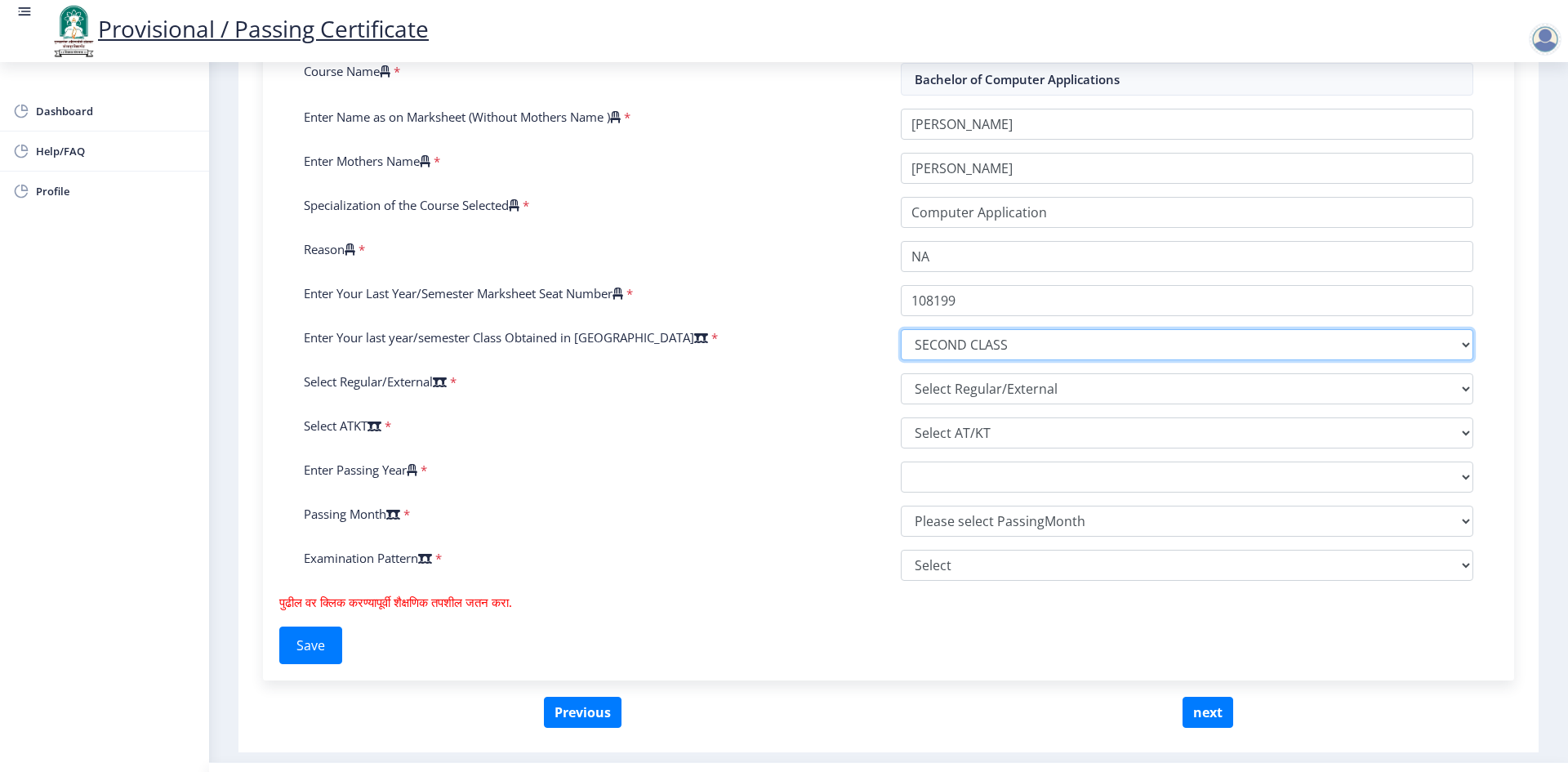
scroll to position [490, 0]
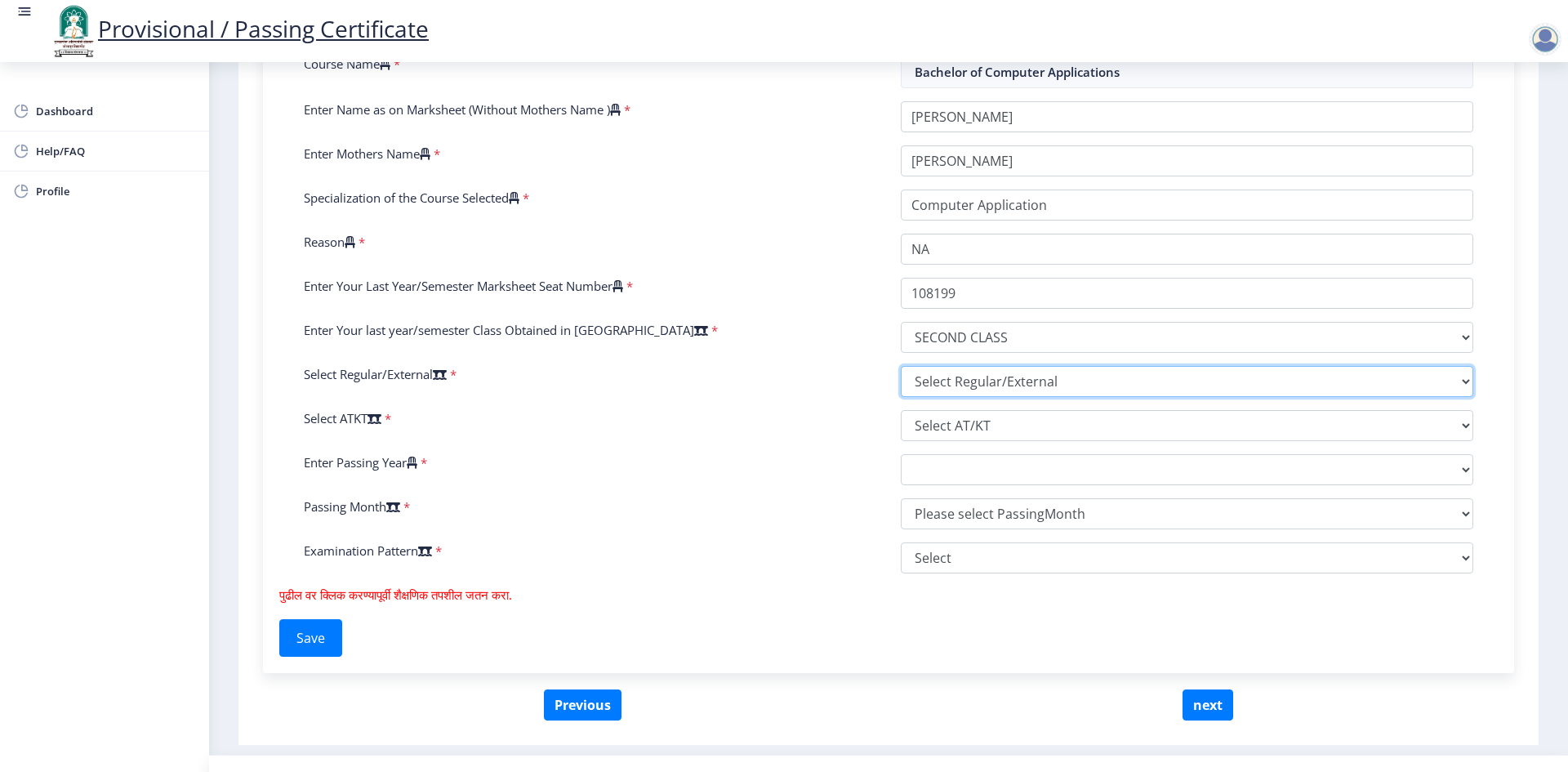
click at [1459, 379] on select "Select Regular/External Regular External Special" at bounding box center [1187, 381] width 573 height 31
select select "Regular"
click at [901, 365] on select "Select Regular/External Regular External Special" at bounding box center [1187, 381] width 573 height 31
click at [1443, 373] on select "Select Regular/External Regular External Special" at bounding box center [1187, 381] width 573 height 31
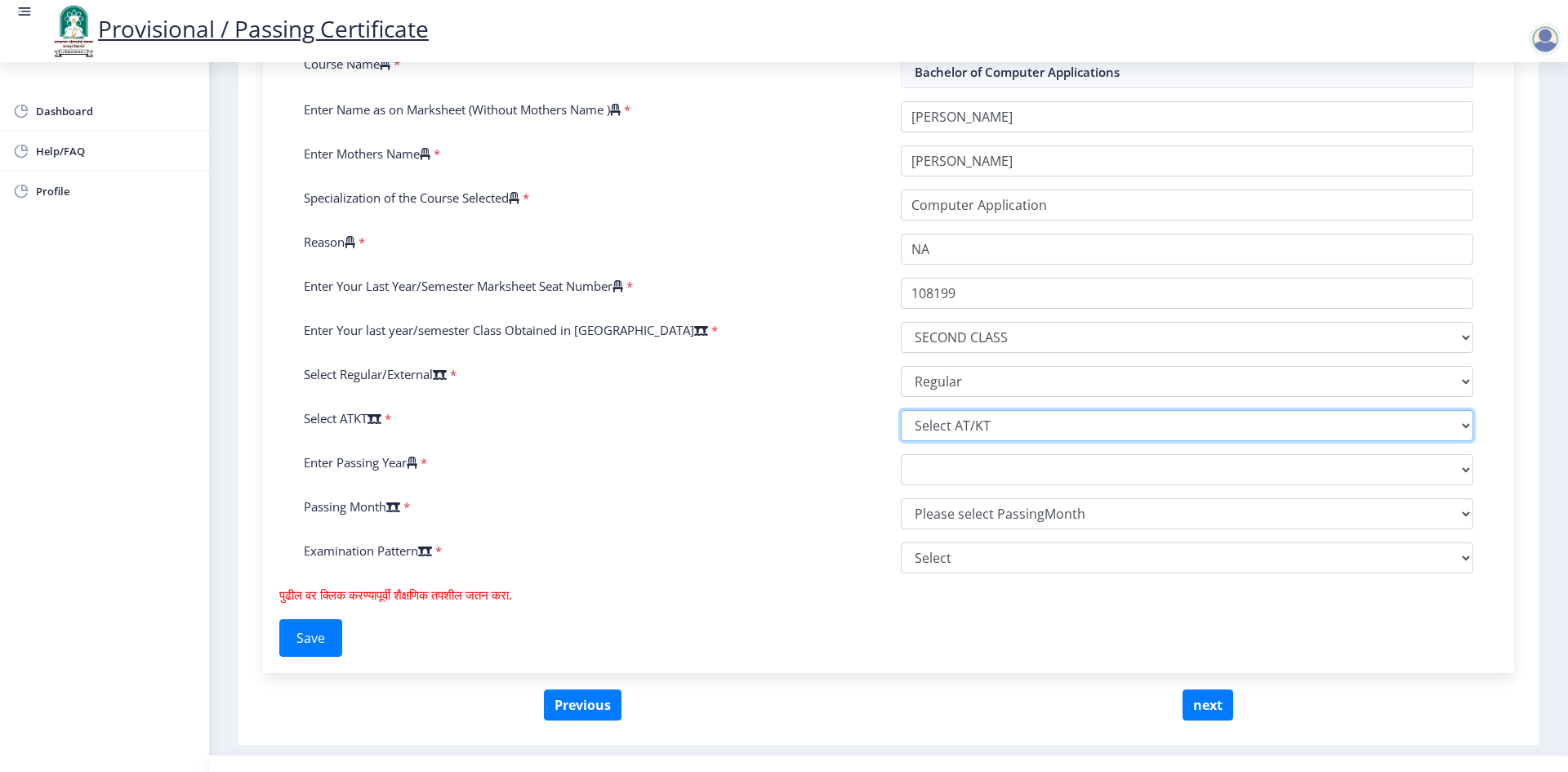
click at [1431, 423] on select "Select AT/KT None ATKT" at bounding box center [1187, 426] width 573 height 31
select select "None"
click at [901, 410] on select "Select AT/KT None ATKT" at bounding box center [1187, 426] width 573 height 31
click at [1150, 472] on select "2025 2024 2023 2022 2021 2020 2019 2018 2017 2016 2015 2014 2013 2012 2011 2010…" at bounding box center [1187, 470] width 573 height 31
select select "2012"
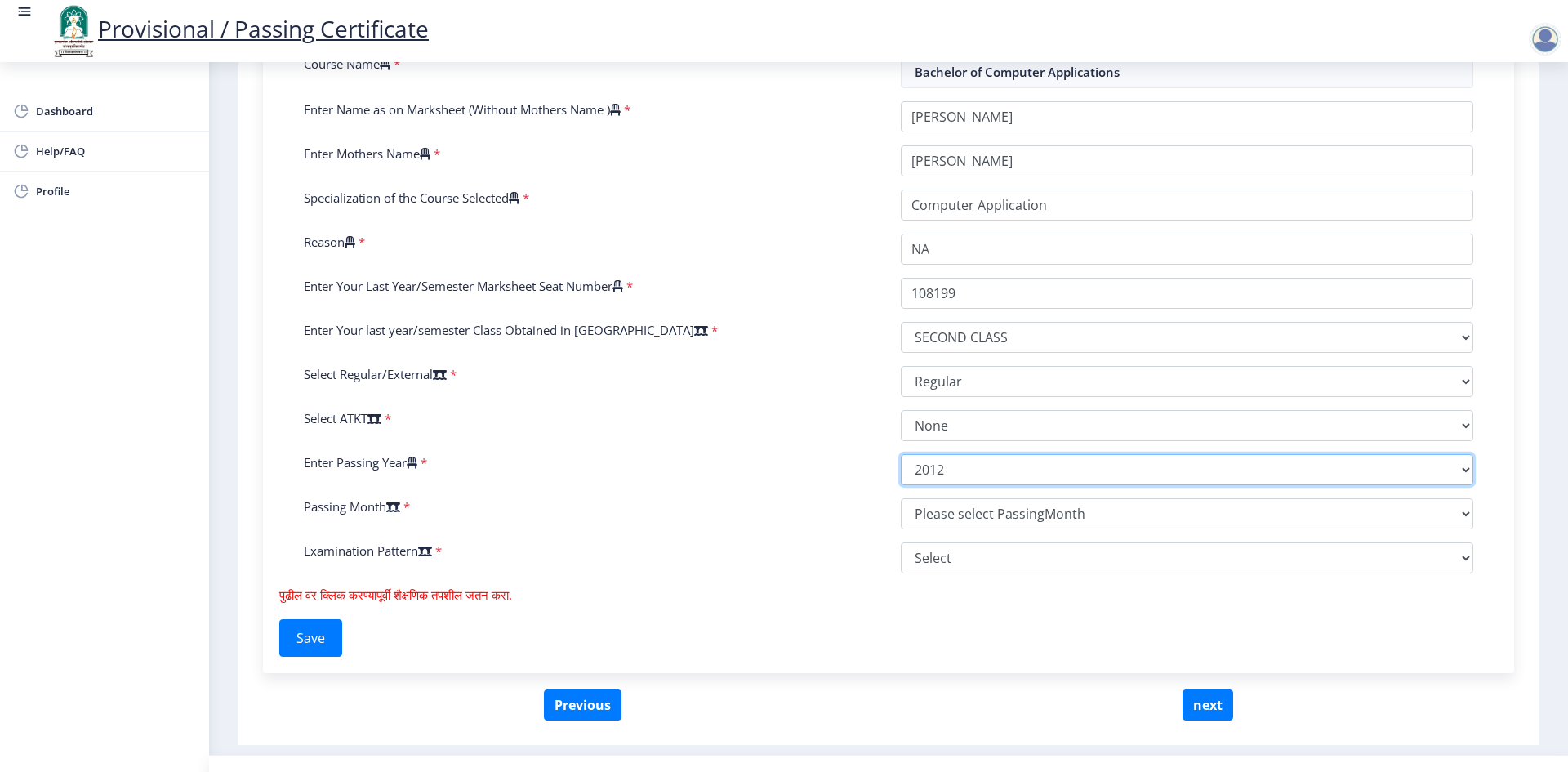
click at [901, 454] on select "2025 2024 2023 2022 2021 2020 2019 2018 2017 2016 2015 2014 2013 2012 2011 2010…" at bounding box center [1187, 470] width 573 height 31
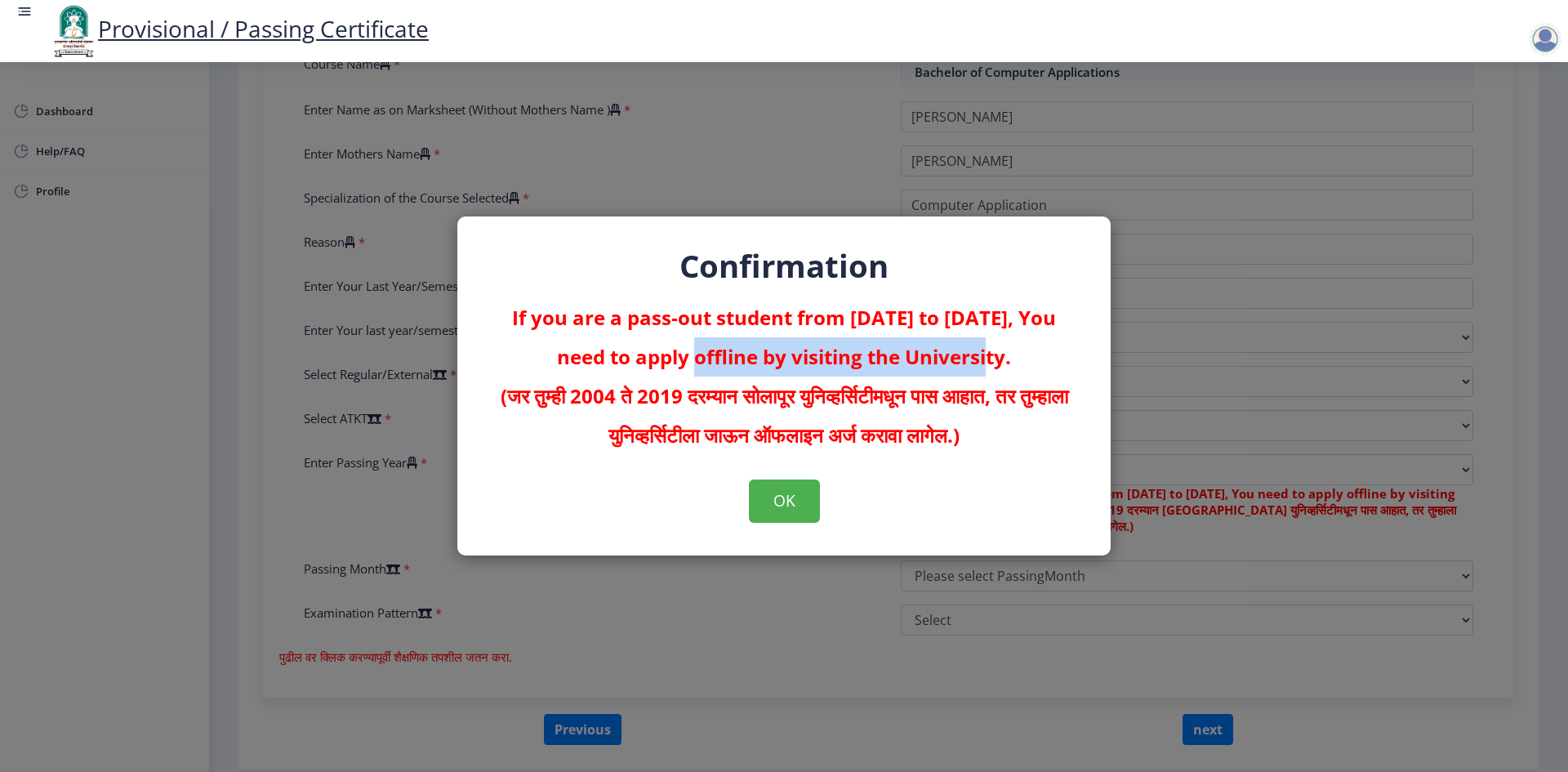
drag, startPoint x: 680, startPoint y: 359, endPoint x: 982, endPoint y: 373, distance: 302.3
click at [982, 373] on p "If you are a pass-out student from [DATE] to [DATE], You need to apply offline …" at bounding box center [784, 376] width 588 height 157
click at [642, 331] on p "If you are a pass-out student from [DATE] to [DATE], You need to apply offline …" at bounding box center [784, 376] width 588 height 157
drag, startPoint x: 647, startPoint y: 353, endPoint x: 1043, endPoint y: 436, distance: 404.6
click at [1043, 436] on p "If you are a pass-out student from [DATE] to [DATE], You need to apply offline …" at bounding box center [784, 376] width 588 height 157
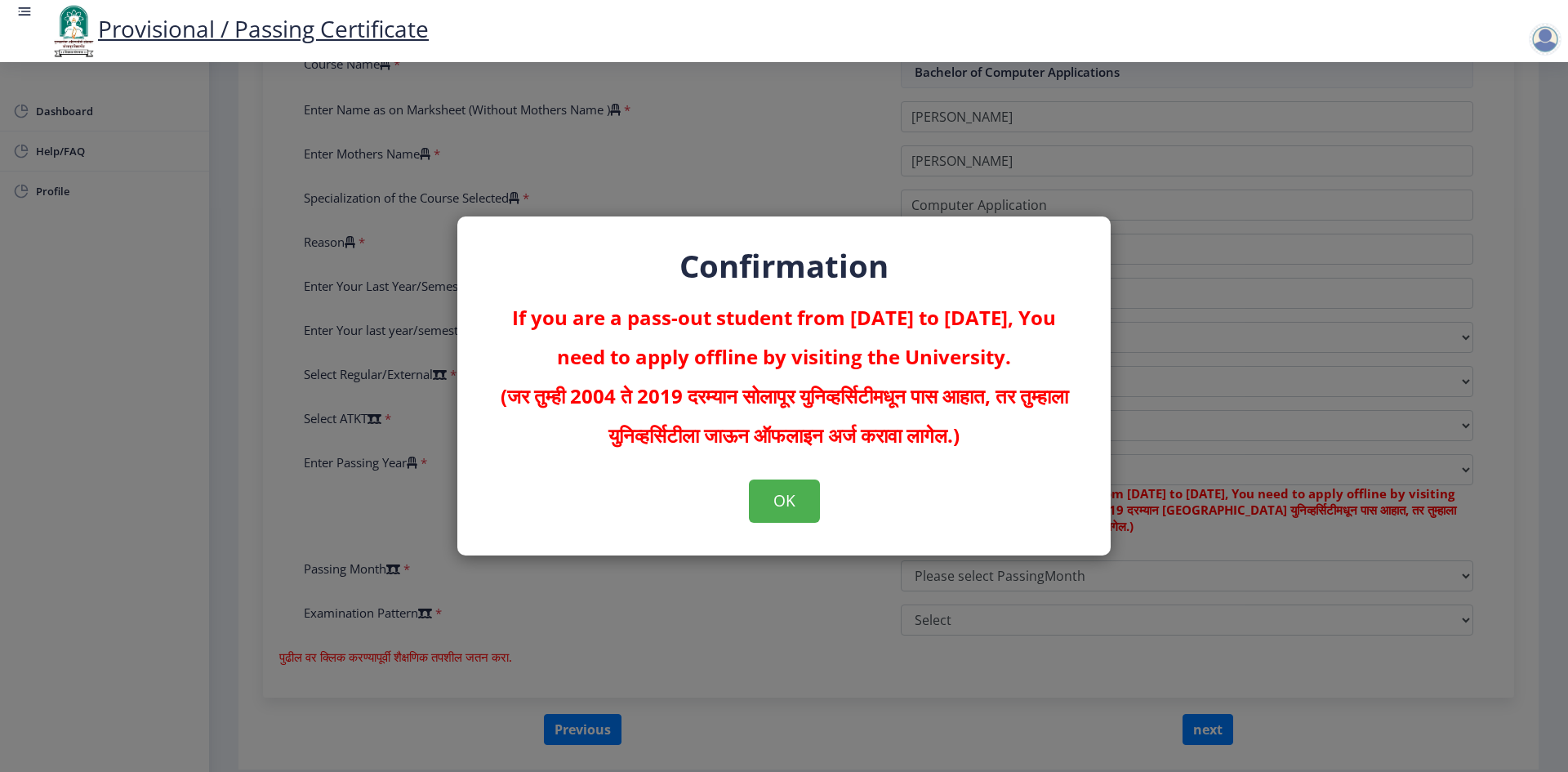
click at [977, 480] on div "OK" at bounding box center [784, 501] width 588 height 42
drag, startPoint x: 499, startPoint y: 312, endPoint x: 1061, endPoint y: 432, distance: 574.7
click at [1061, 432] on p "If you are a pass-out student from [DATE] to [DATE], You need to apply offline …" at bounding box center [784, 376] width 588 height 157
click at [932, 478] on div "Confirmation If you are a pass-out student from [DATE] to [DATE], You need to a…" at bounding box center [784, 386] width 653 height 338
drag, startPoint x: 491, startPoint y: 394, endPoint x: 1050, endPoint y: 444, distance: 561.2
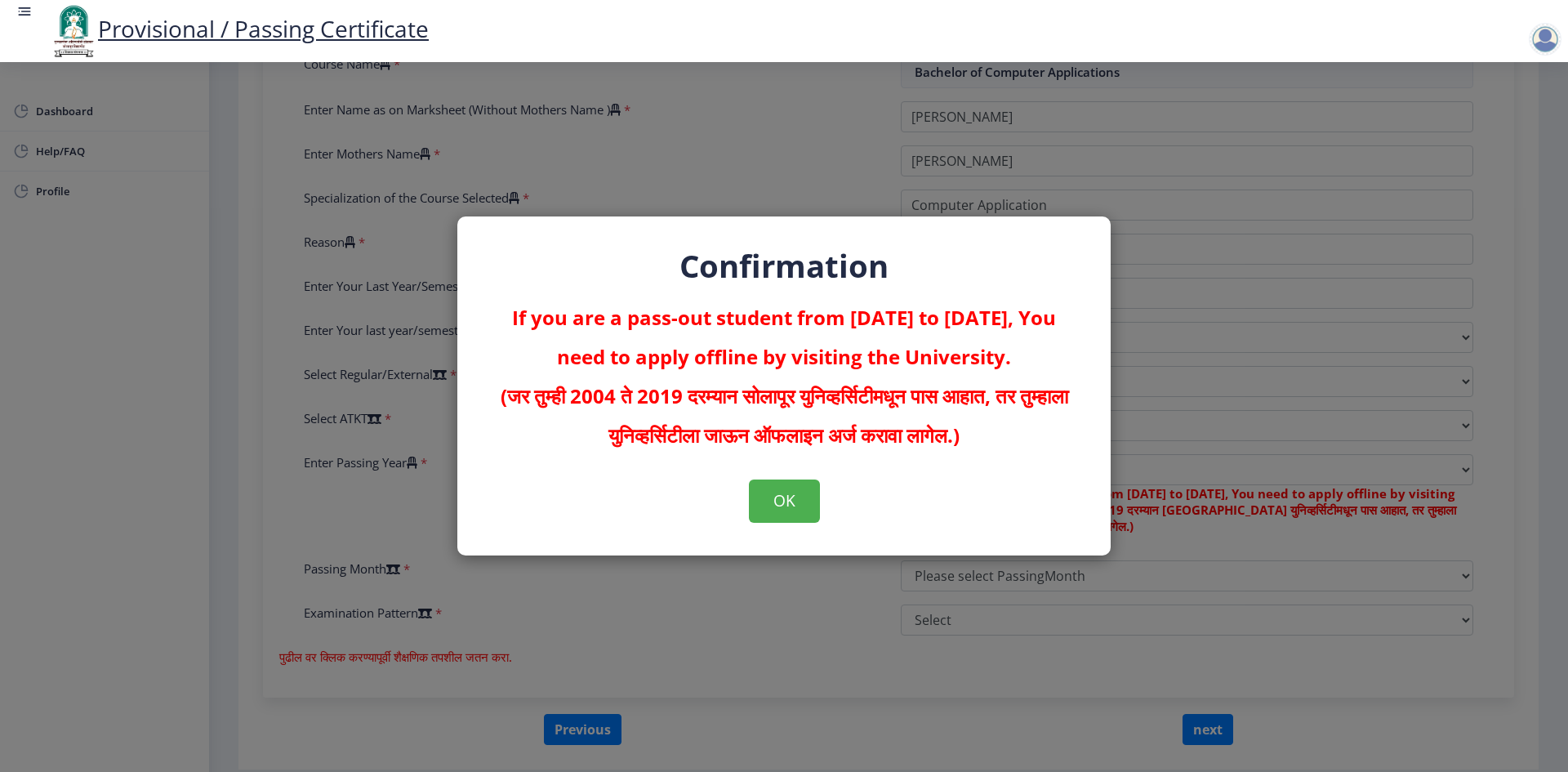
click at [1050, 444] on p "If you are a pass-out student from [DATE] to [DATE], You need to apply offline …" at bounding box center [784, 376] width 588 height 157
click at [753, 349] on p "If you are a pass-out student from [DATE] to [DATE], You need to apply offline …" at bounding box center [784, 376] width 588 height 157
click at [795, 495] on button "OK" at bounding box center [785, 501] width 71 height 42
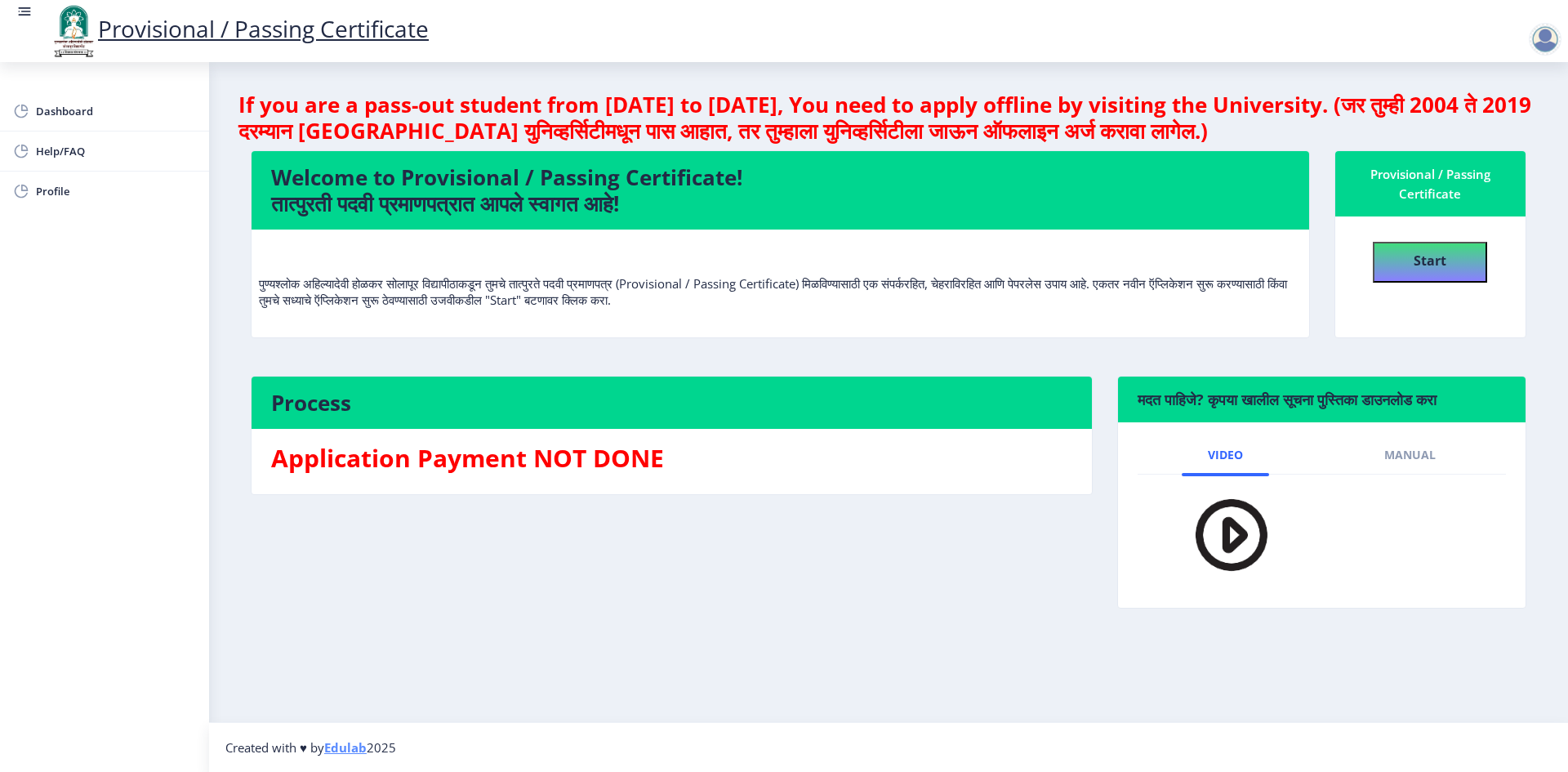
click at [1548, 33] on div at bounding box center [1545, 39] width 33 height 33
click at [1504, 128] on span "Log out" at bounding box center [1502, 127] width 104 height 19
